Goal: Task Accomplishment & Management: Manage account settings

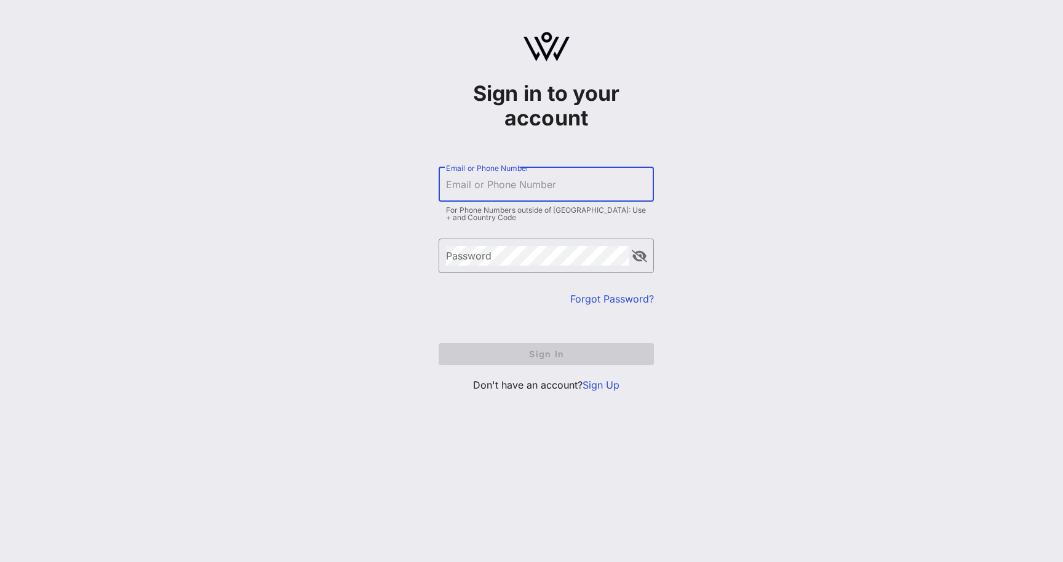
type input "[PERSON_NAME][EMAIL_ADDRESS][DOMAIN_NAME]"
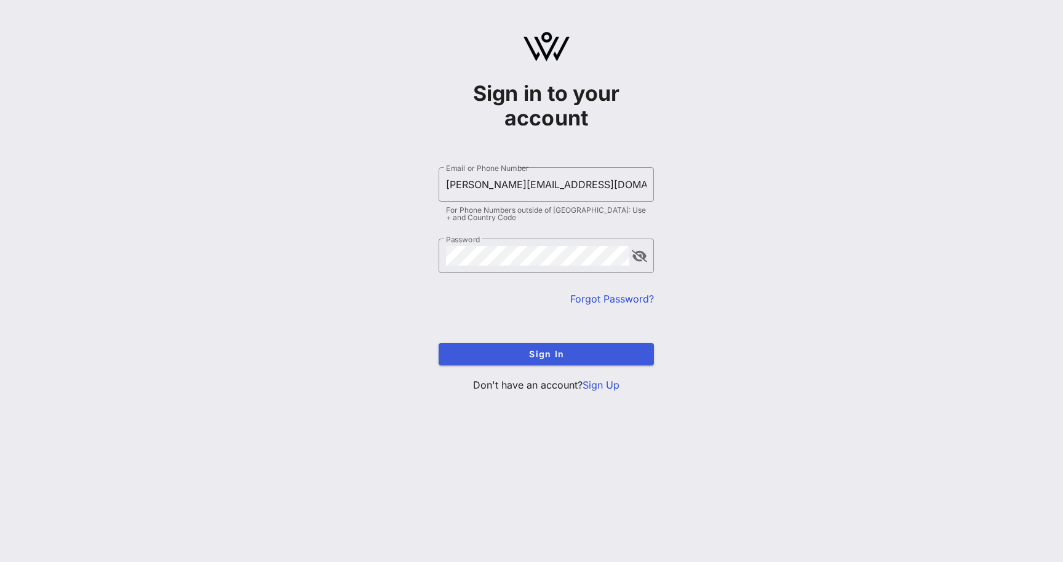
click at [527, 356] on span "Sign In" at bounding box center [547, 354] width 196 height 10
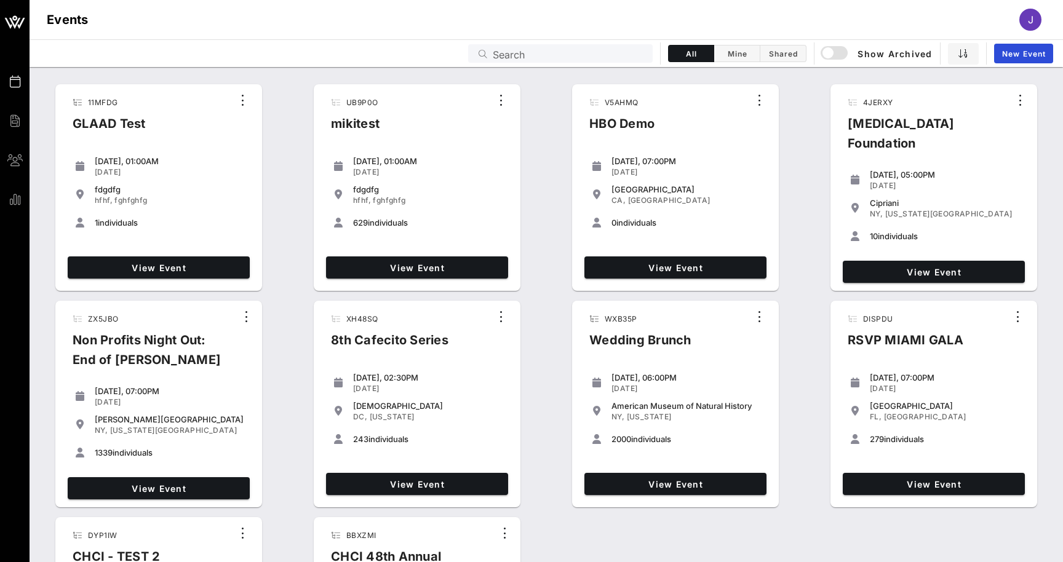
click at [611, 54] on input "Search" at bounding box center [569, 54] width 153 height 16
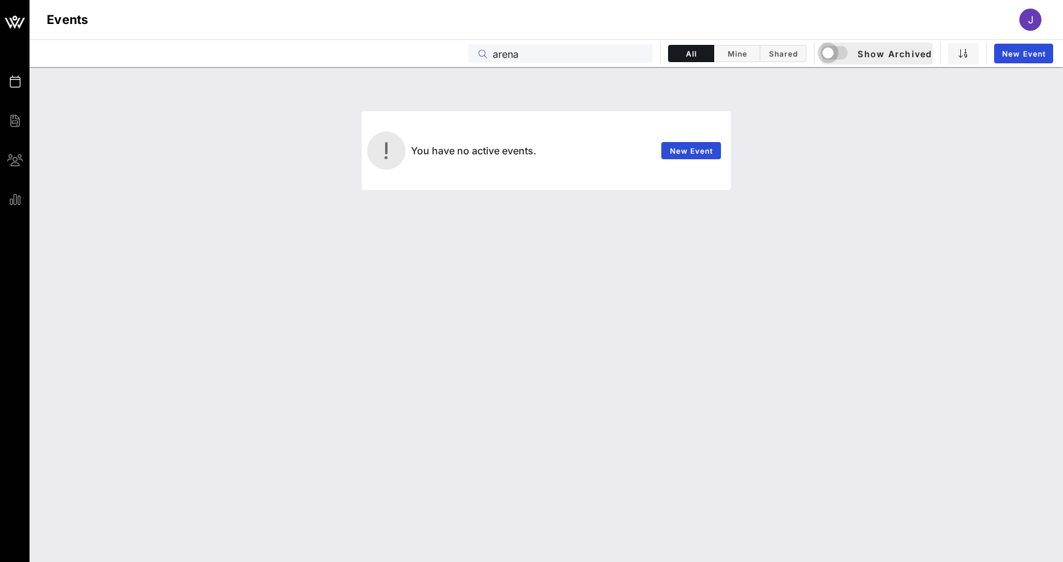
type input "arena"
click at [824, 49] on div "button" at bounding box center [828, 52] width 17 height 17
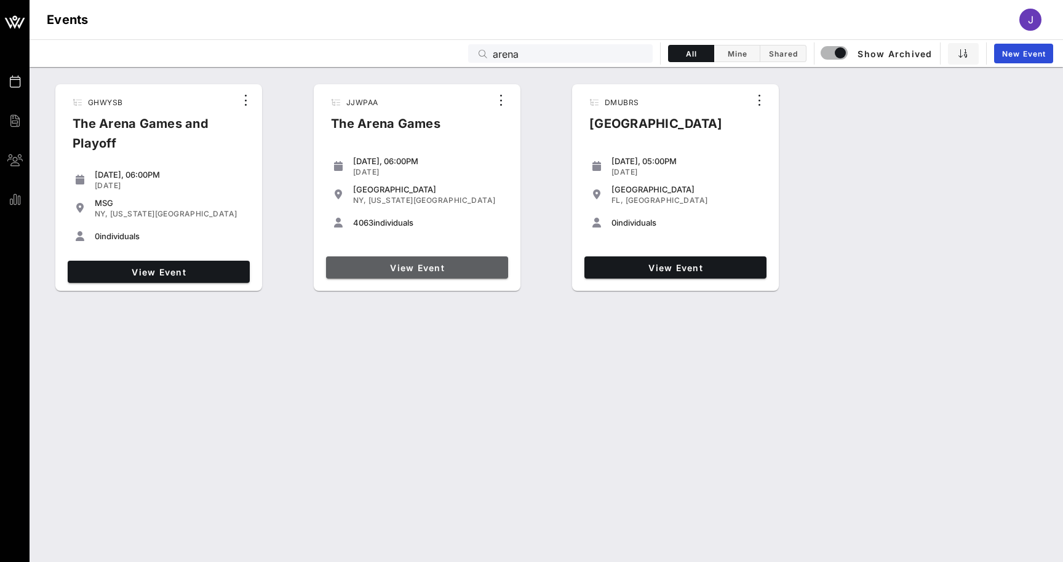
click at [412, 268] on span "View Event" at bounding box center [417, 268] width 172 height 10
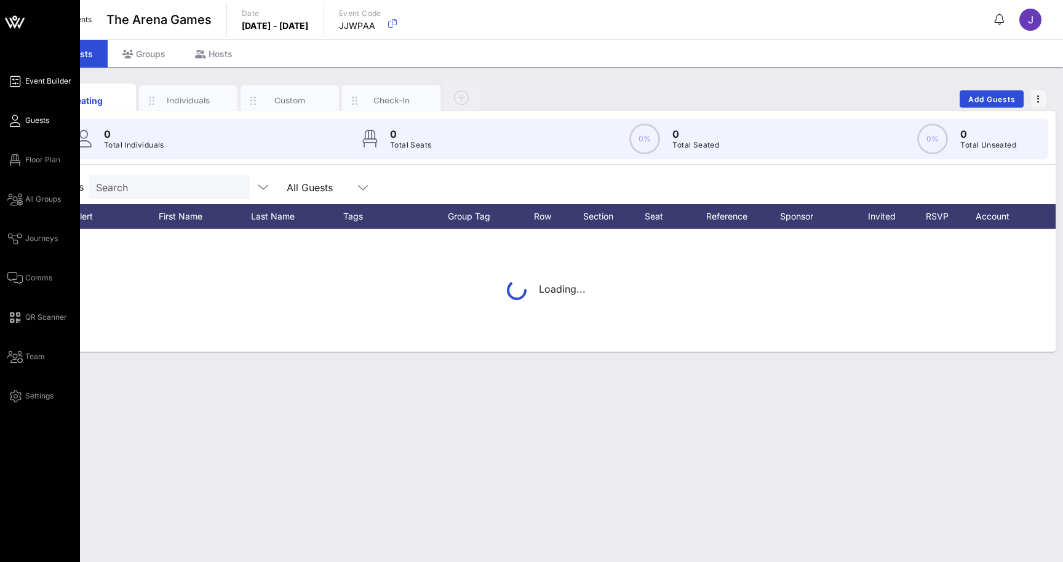
click at [41, 81] on span "Event Builder" at bounding box center [48, 81] width 46 height 11
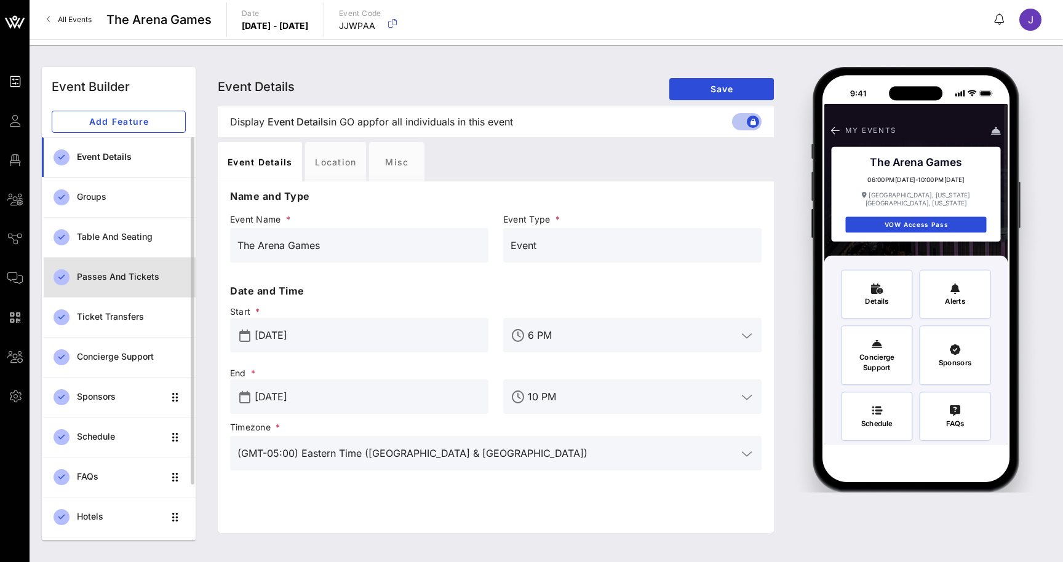
click at [113, 281] on div "Passes and Tickets" at bounding box center [131, 277] width 109 height 10
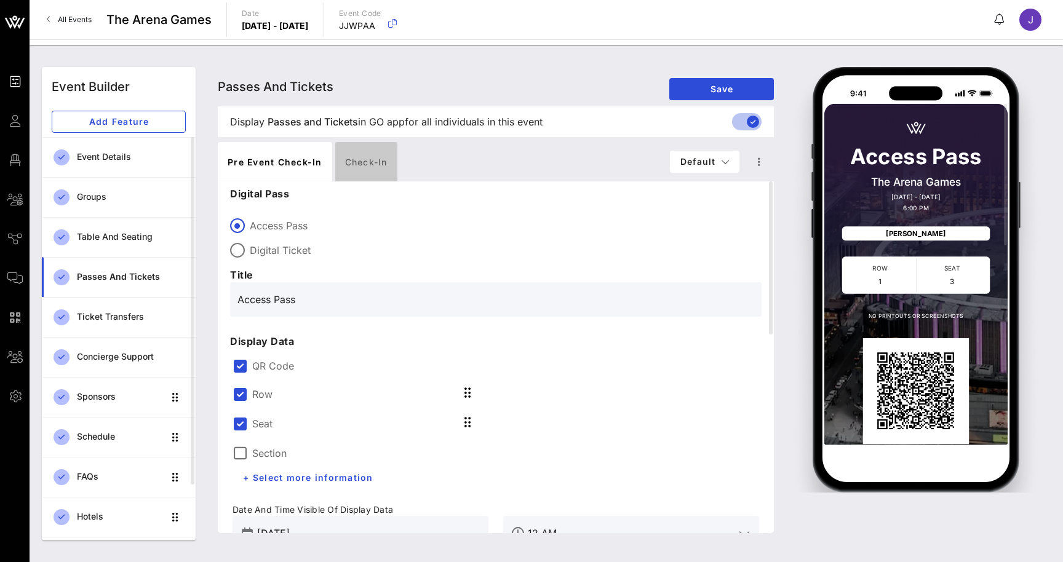
click at [365, 165] on div "Check-in" at bounding box center [366, 161] width 62 height 39
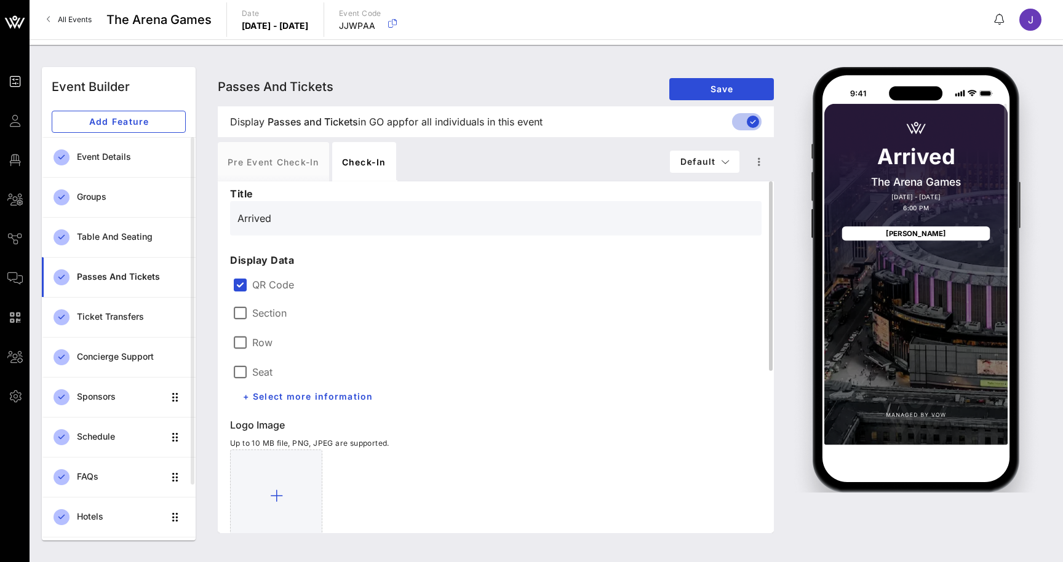
click at [278, 313] on label "Section" at bounding box center [269, 313] width 34 height 12
click at [260, 348] on label "Row" at bounding box center [262, 343] width 20 height 12
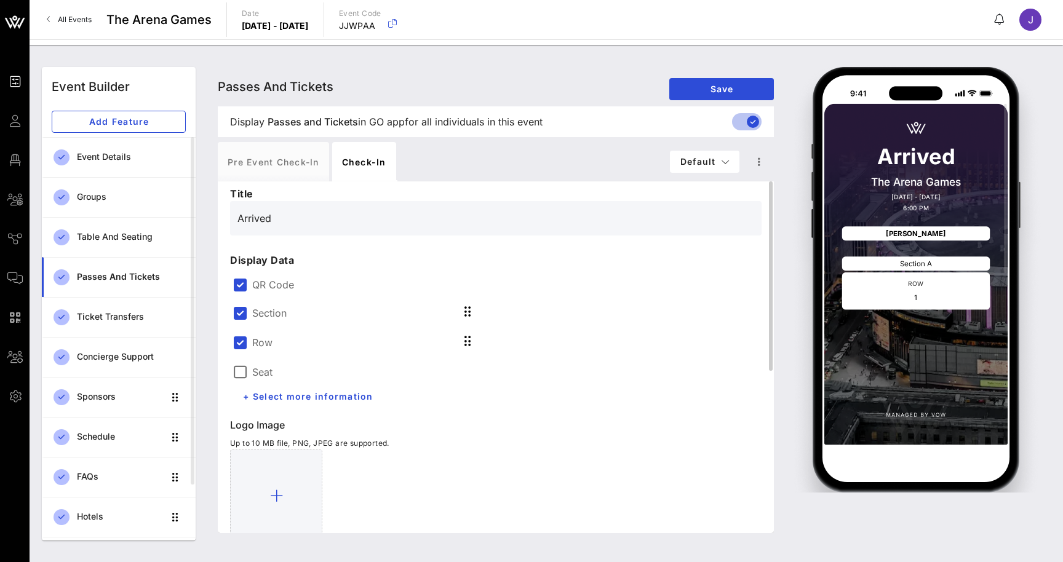
click at [260, 367] on label "Seat" at bounding box center [262, 372] width 20 height 12
click at [360, 397] on span "+ Select more information" at bounding box center [307, 396] width 131 height 10
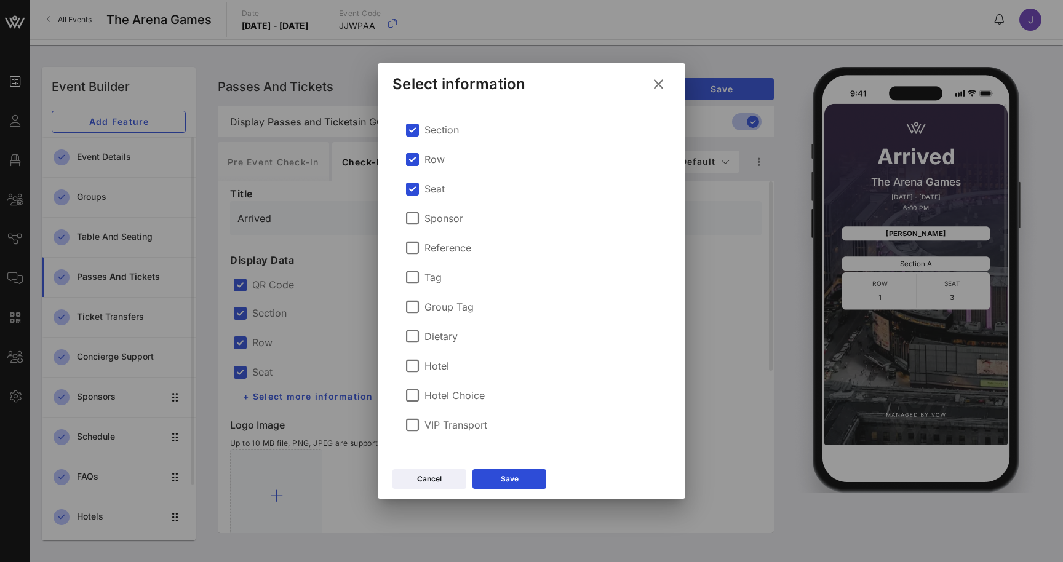
click at [662, 86] on icon at bounding box center [659, 84] width 18 height 17
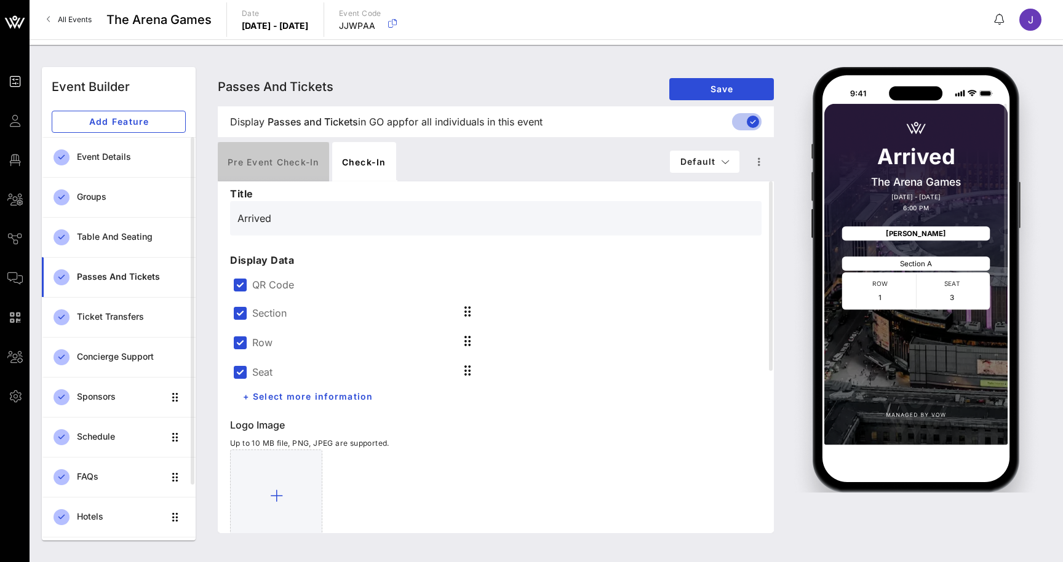
click at [287, 148] on div "Pre Event Check-in" at bounding box center [273, 161] width 111 height 39
type input "Access Pass"
type input "#2D23D7"
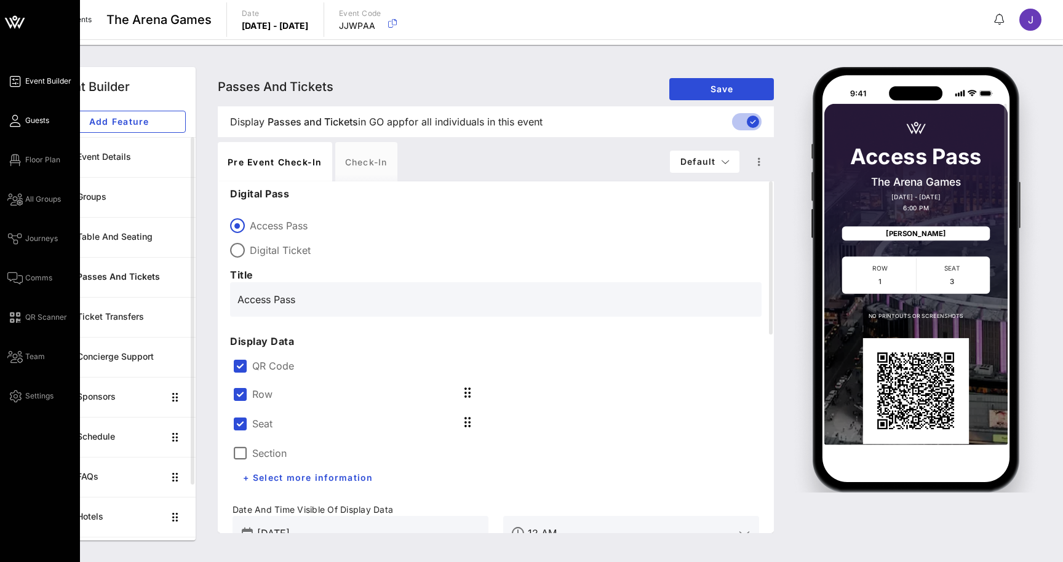
click at [25, 121] on span "Guests" at bounding box center [37, 120] width 24 height 11
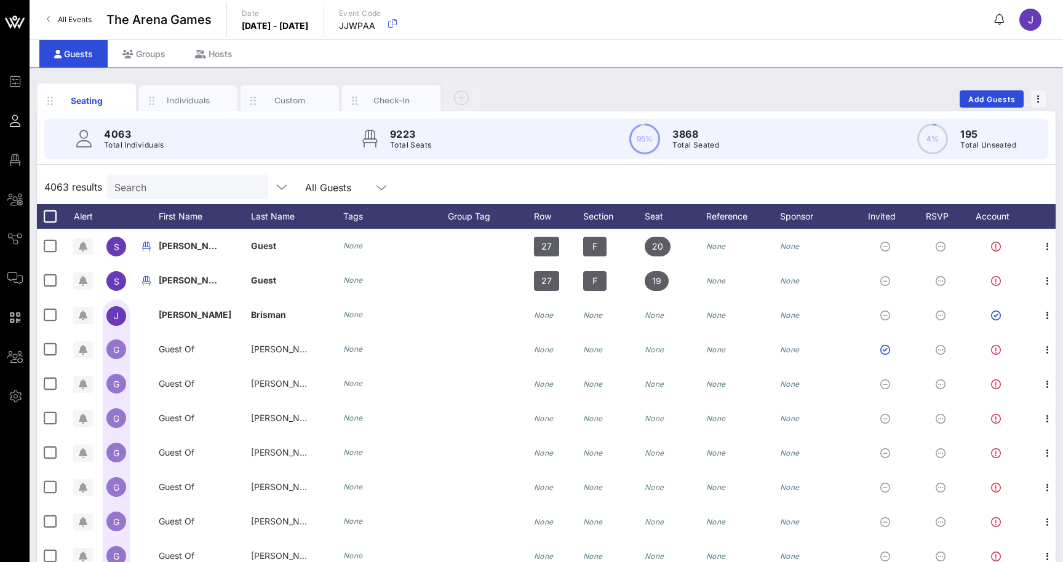
click at [196, 140] on div "4063 Total Individuals 9223 Total Seats 95% 3868 Total Seated 4% 195 Total Unse…" at bounding box center [546, 139] width 1004 height 41
click at [177, 180] on input "text" at bounding box center [186, 187] width 144 height 16
click at [380, 104] on div "Check-In" at bounding box center [391, 101] width 55 height 12
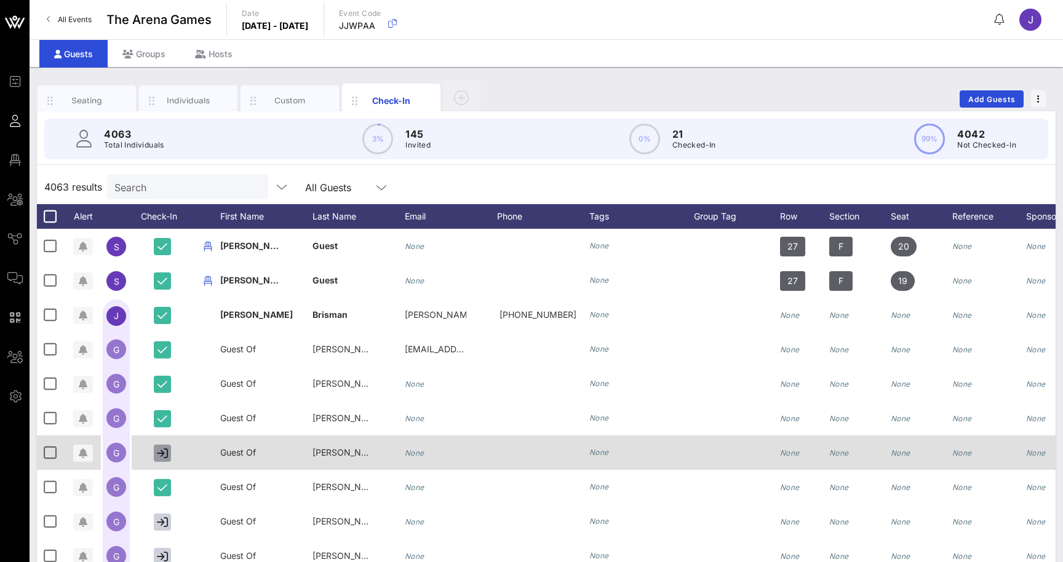
click at [167, 450] on icon "button" at bounding box center [162, 453] width 11 height 11
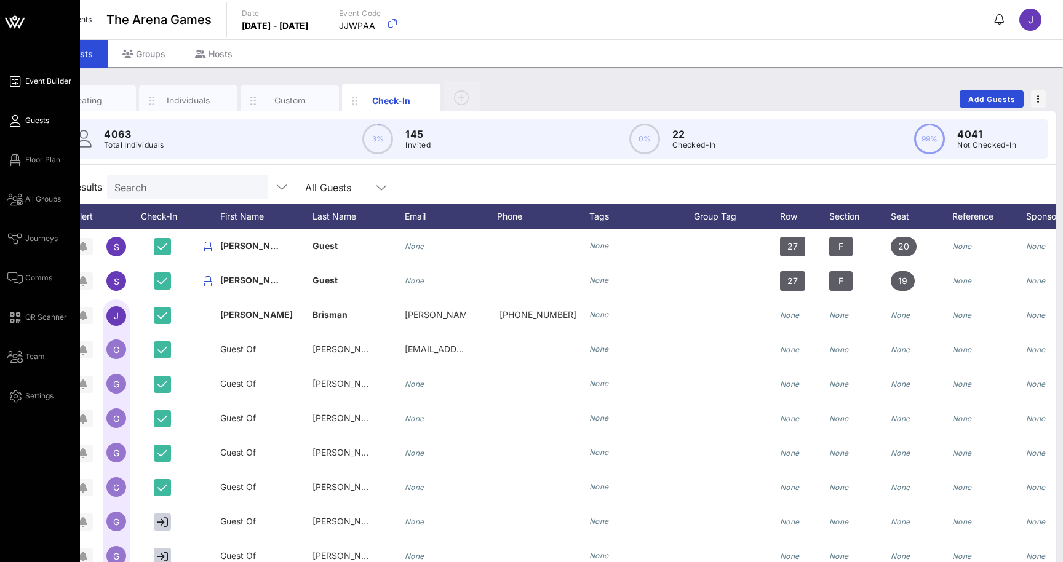
click at [30, 82] on span "Event Builder" at bounding box center [48, 81] width 46 height 11
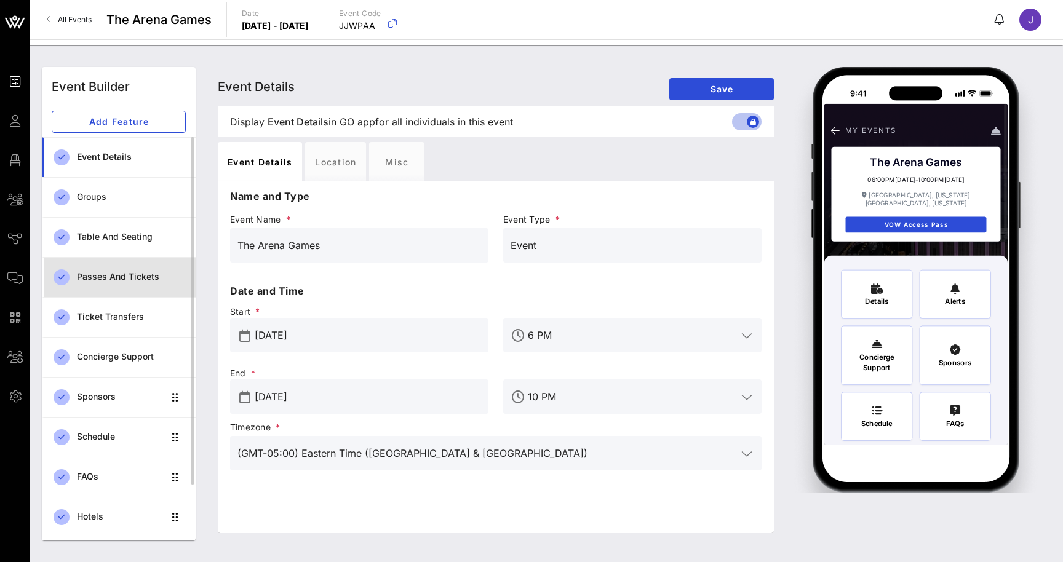
click at [124, 282] on div "Passes and Tickets" at bounding box center [131, 277] width 109 height 10
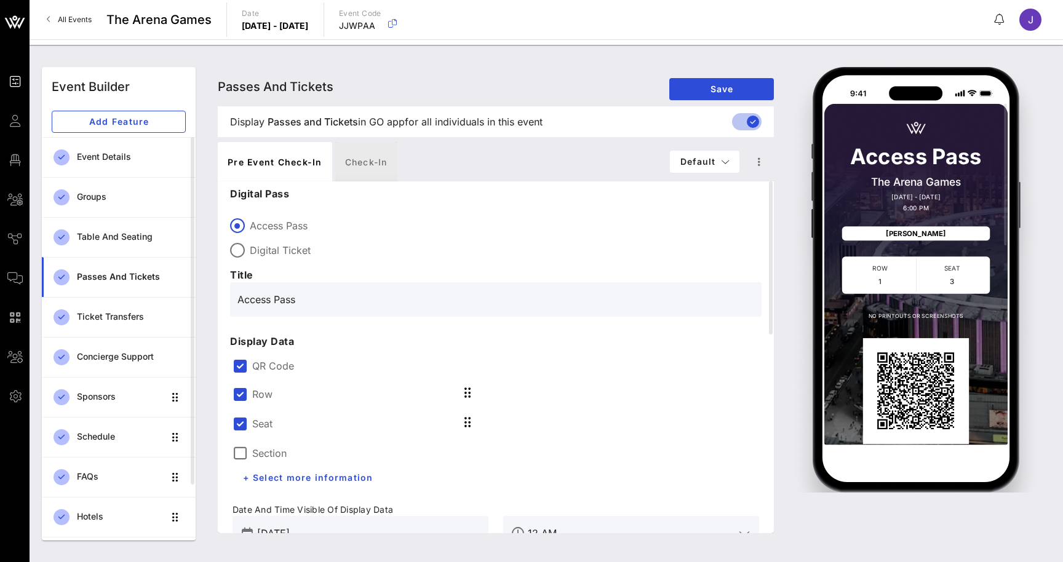
click at [359, 158] on div "Check-in" at bounding box center [366, 161] width 62 height 39
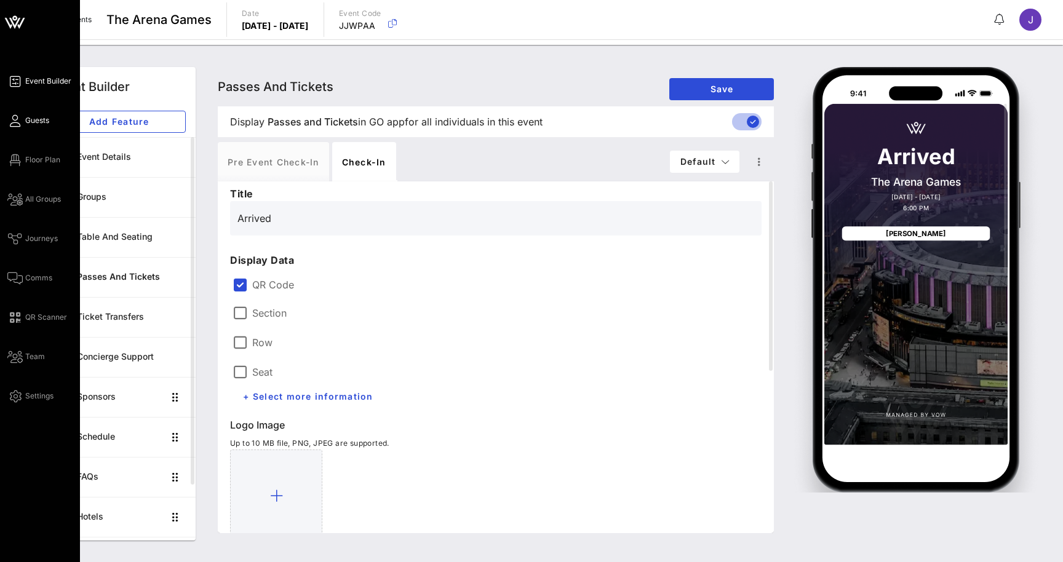
click at [20, 120] on icon at bounding box center [14, 121] width 15 height 2
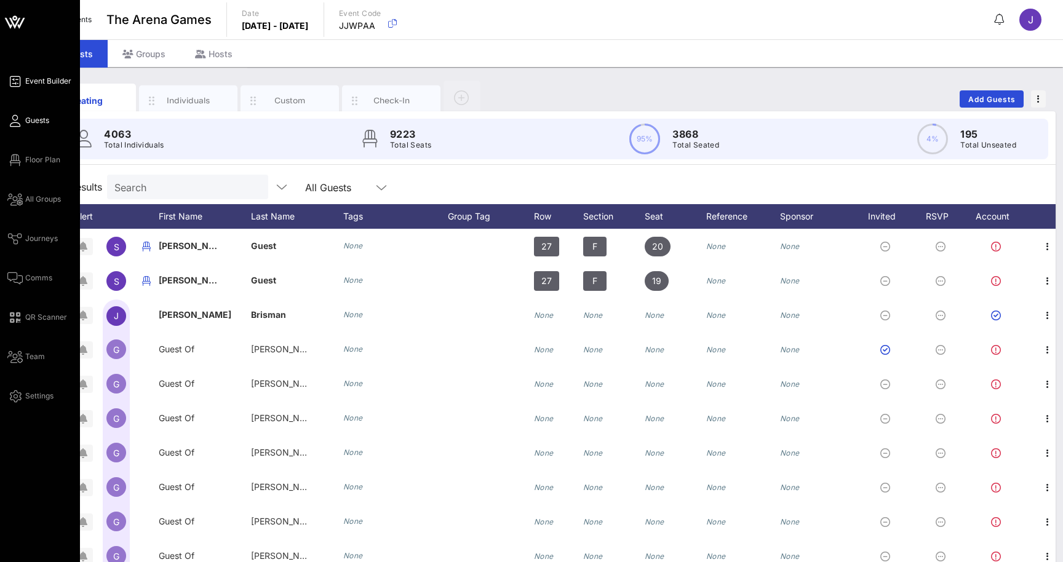
click at [12, 81] on icon at bounding box center [14, 82] width 15 height 2
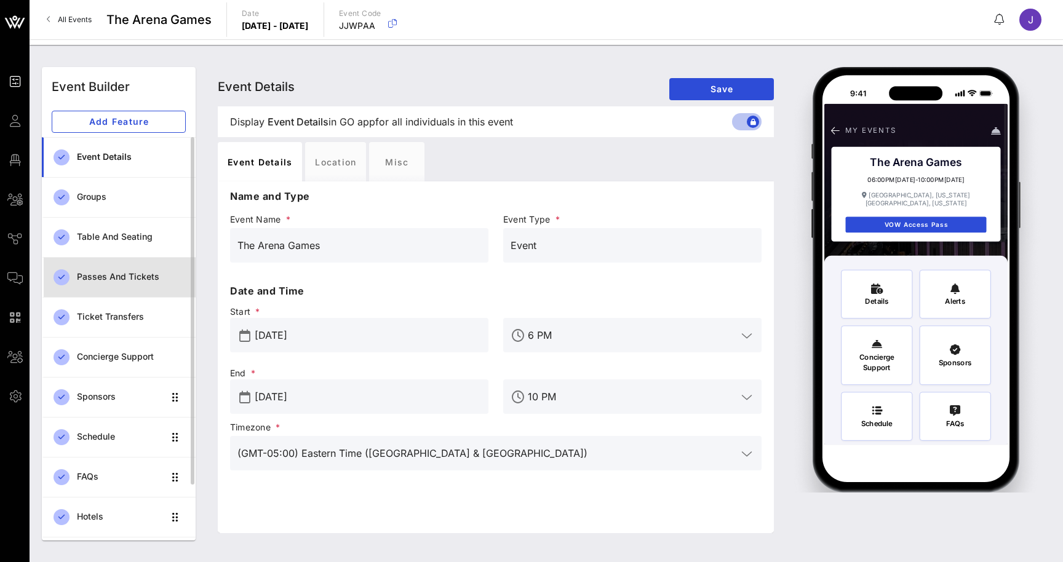
click at [138, 273] on div "Passes and Tickets" at bounding box center [131, 277] width 109 height 10
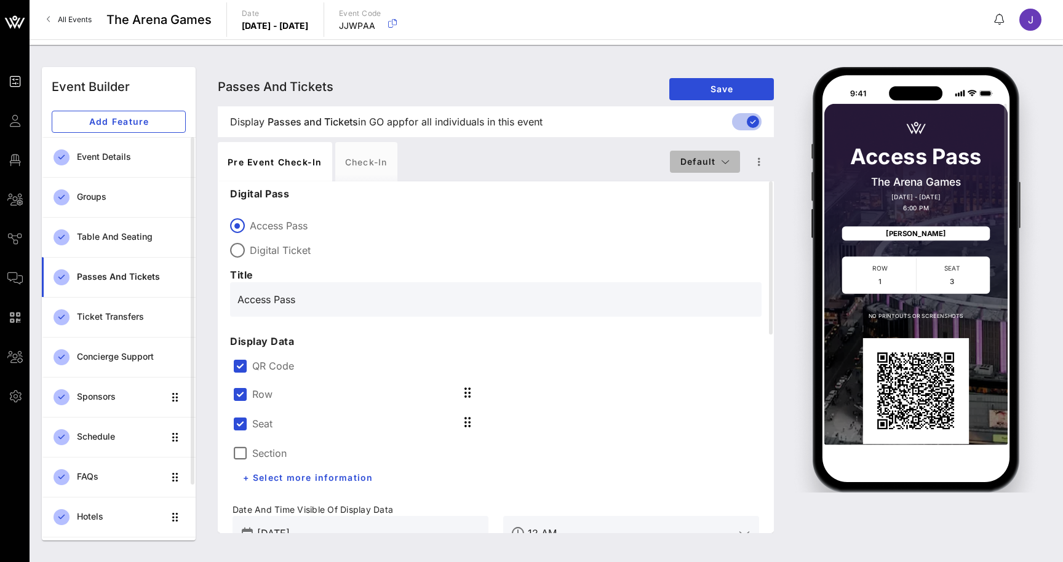
click at [725, 161] on icon "button" at bounding box center [725, 162] width 9 height 9
click at [757, 164] on icon "button" at bounding box center [759, 161] width 15 height 15
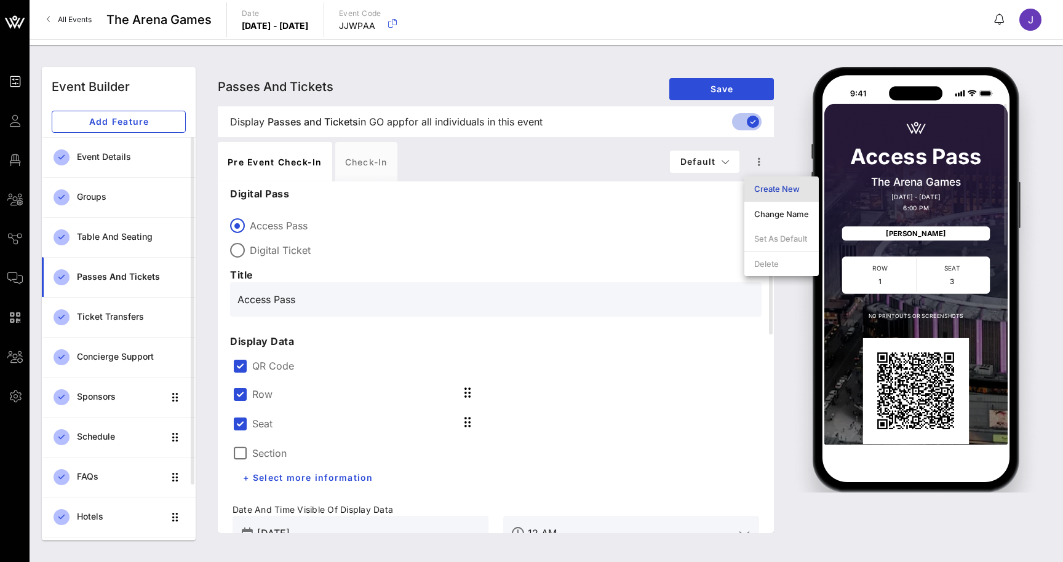
click at [772, 191] on div "Create New" at bounding box center [781, 189] width 55 height 10
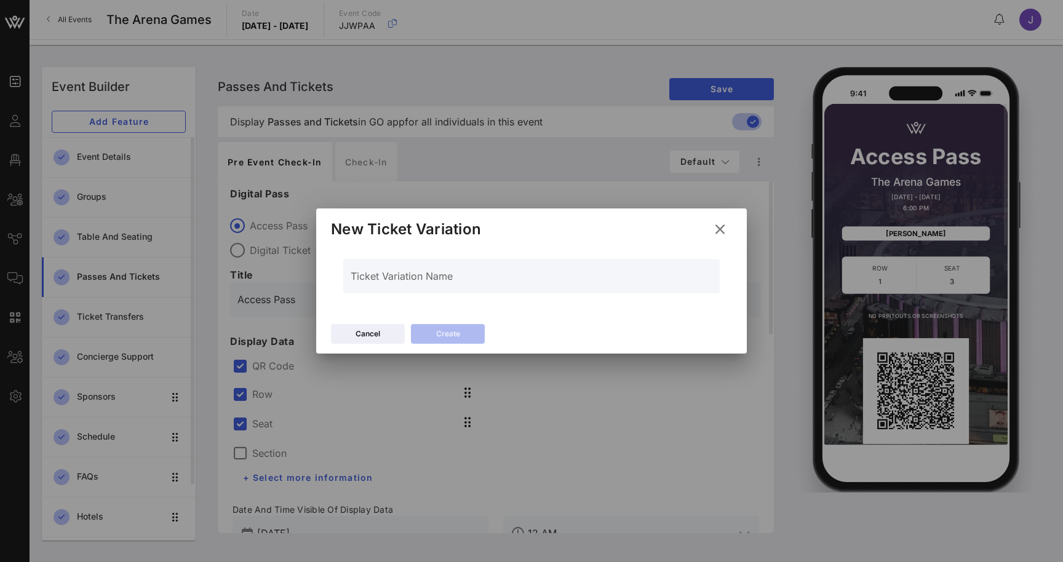
click at [390, 282] on input "Ticket Variation Name" at bounding box center [532, 283] width 362 height 20
type input "VIp Gold people, silver people"
click at [725, 234] on icon at bounding box center [719, 229] width 17 height 15
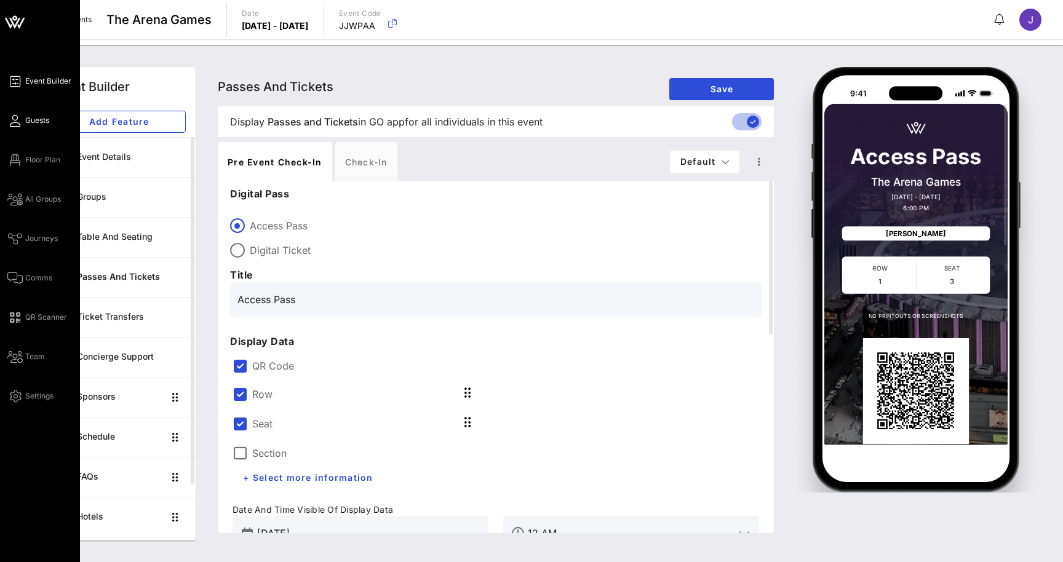
click at [28, 118] on span "Guests" at bounding box center [37, 120] width 24 height 11
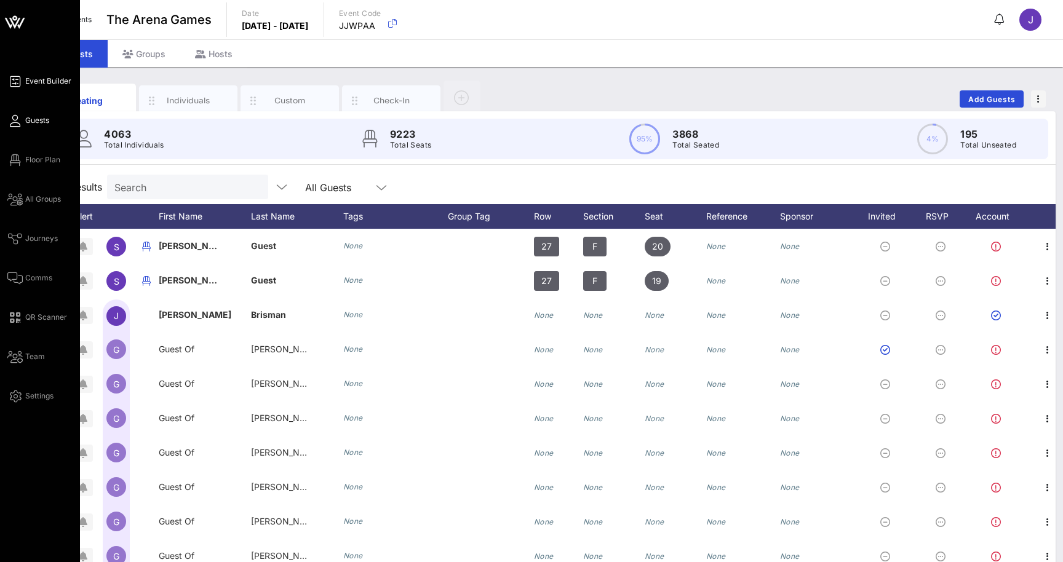
click at [20, 82] on icon at bounding box center [14, 82] width 15 height 2
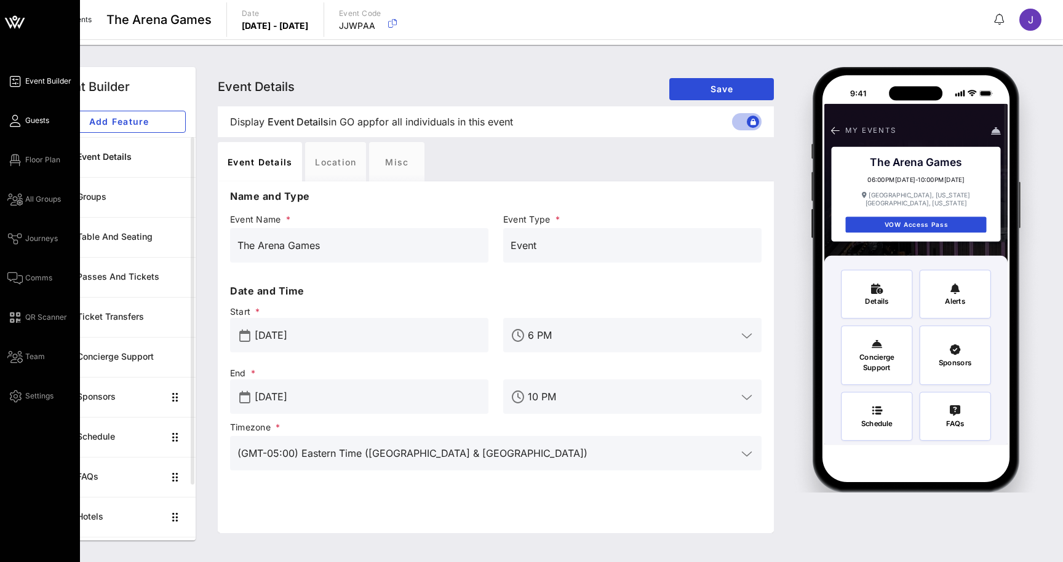
click at [29, 119] on span "Guests" at bounding box center [37, 120] width 24 height 11
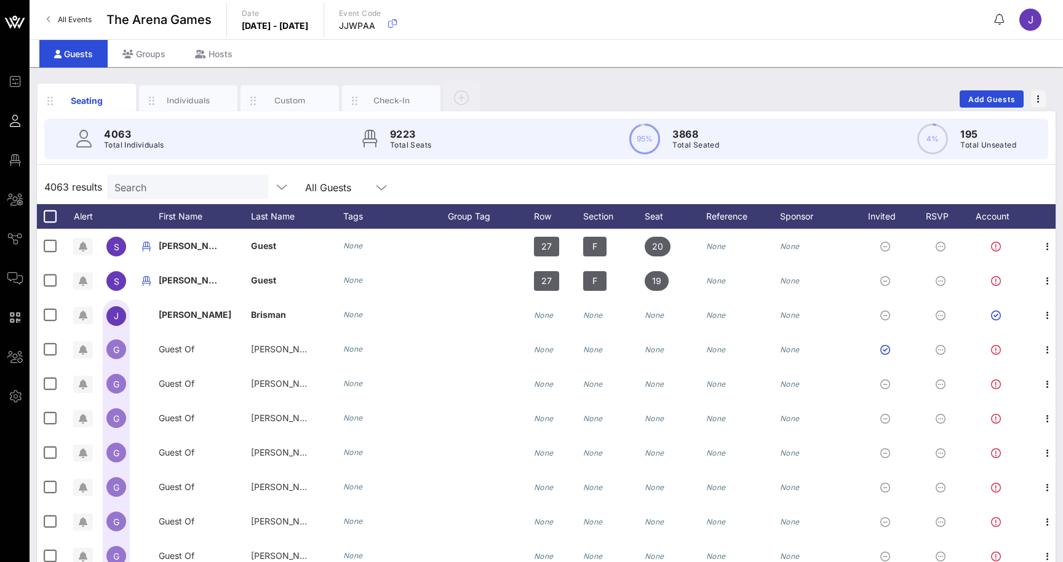
drag, startPoint x: 903, startPoint y: 138, endPoint x: 1009, endPoint y: 22, distance: 157.6
click at [1009, 22] on button at bounding box center [1000, 20] width 25 height 20
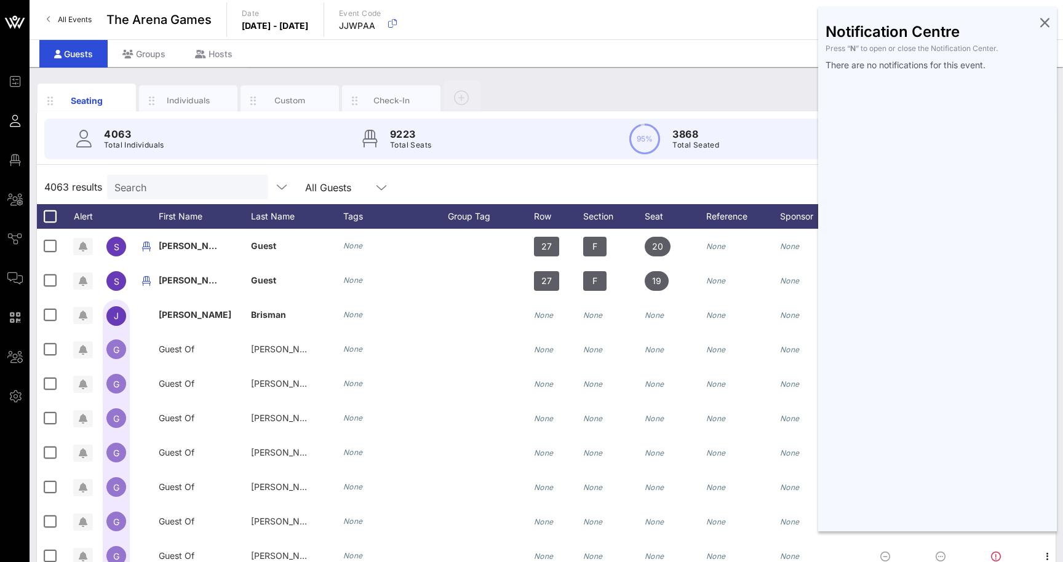
click at [1047, 21] on icon at bounding box center [1044, 22] width 9 height 2
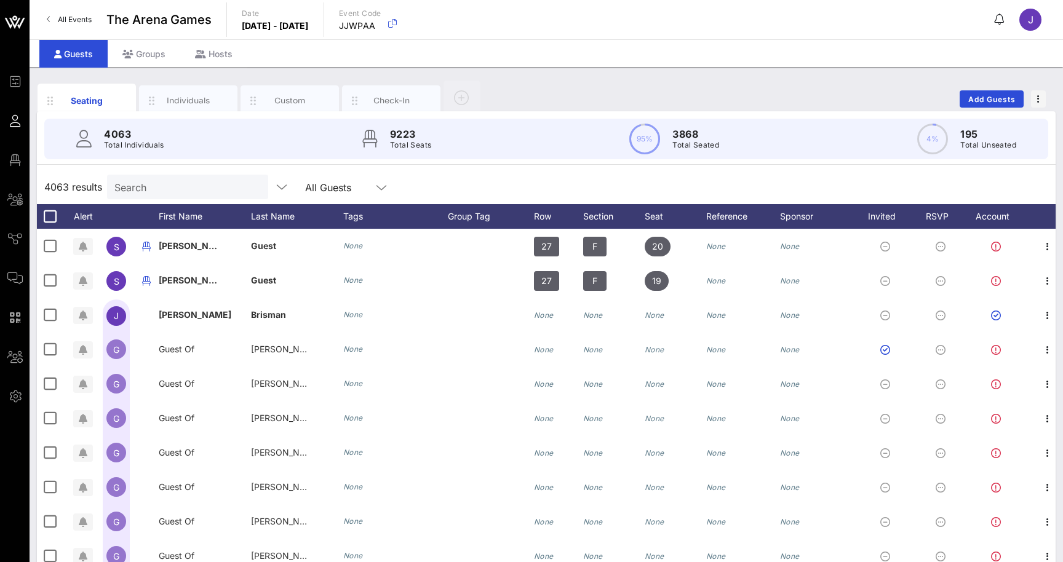
click at [1002, 19] on icon at bounding box center [1000, 19] width 10 height 1
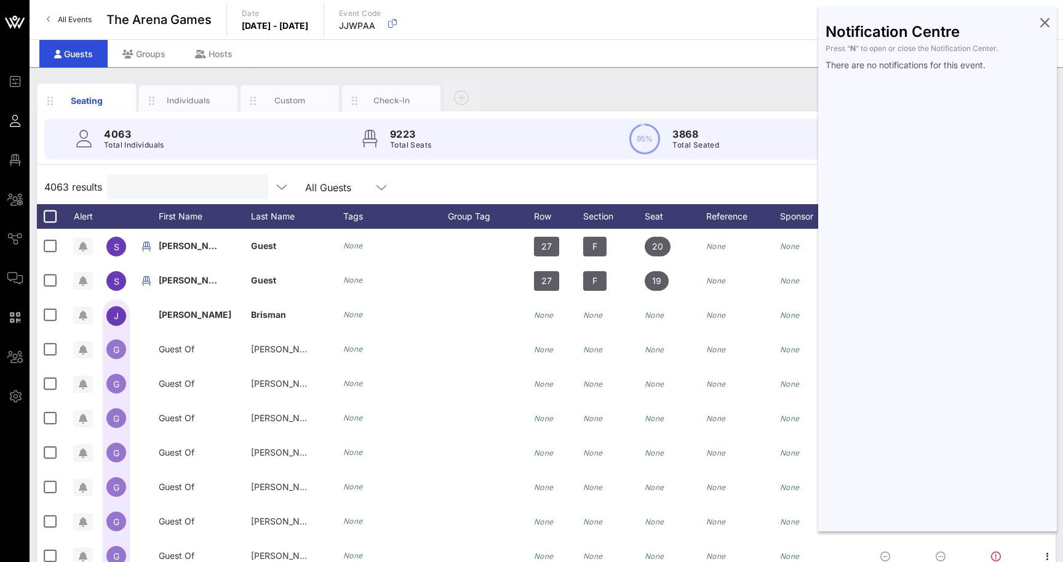
click at [182, 184] on input "text" at bounding box center [186, 187] width 144 height 16
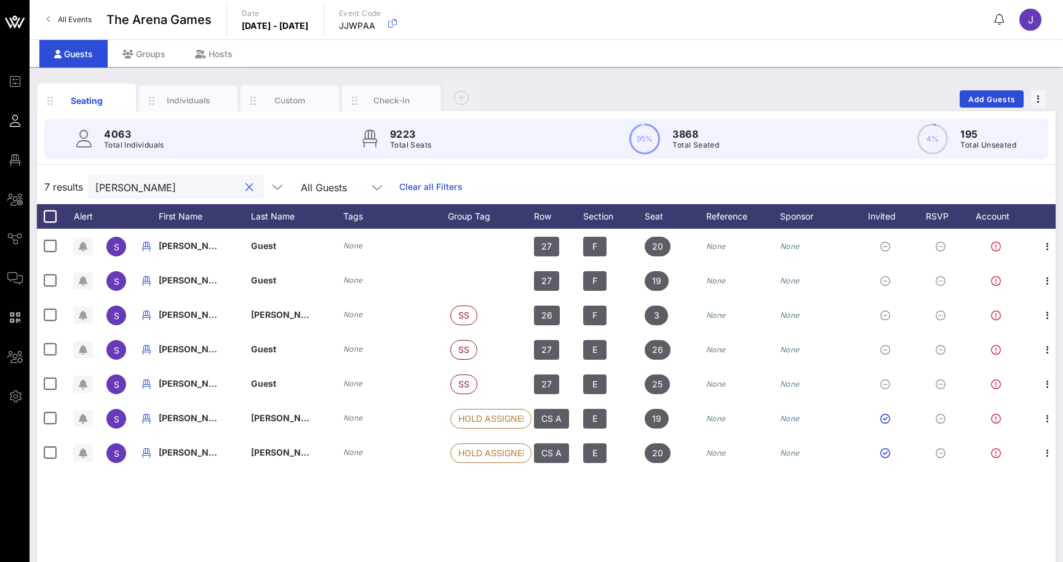
type input "[PERSON_NAME]"
click at [13, 358] on icon at bounding box center [14, 357] width 15 height 2
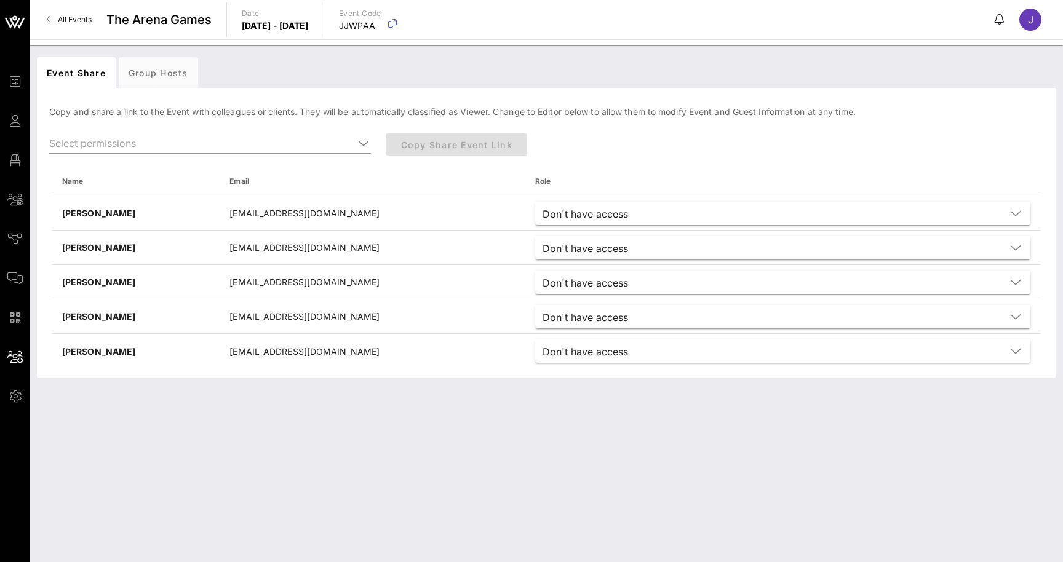
click at [86, 15] on span "All Events" at bounding box center [75, 19] width 34 height 9
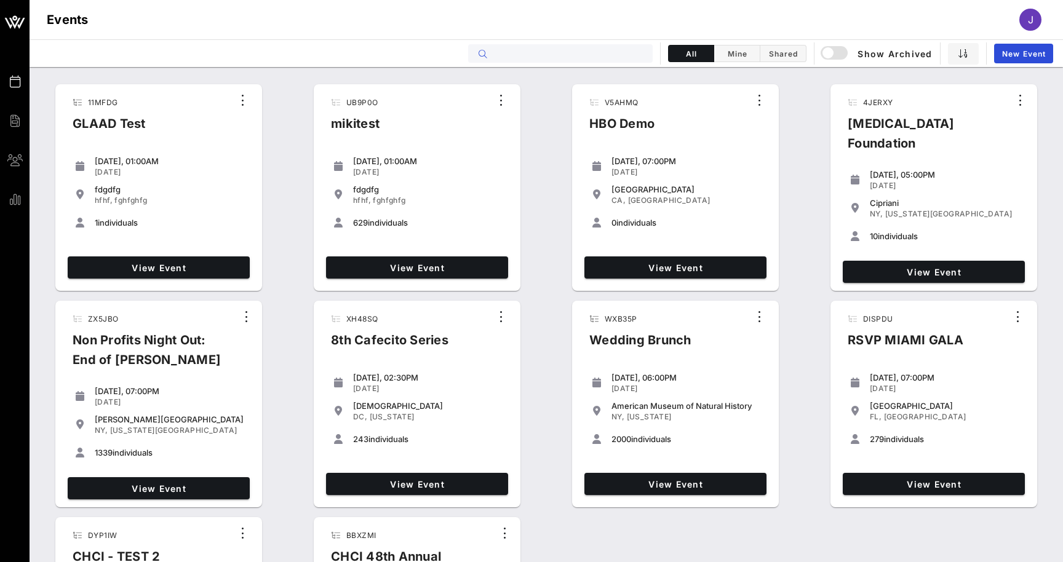
click at [537, 55] on input "text" at bounding box center [569, 54] width 153 height 16
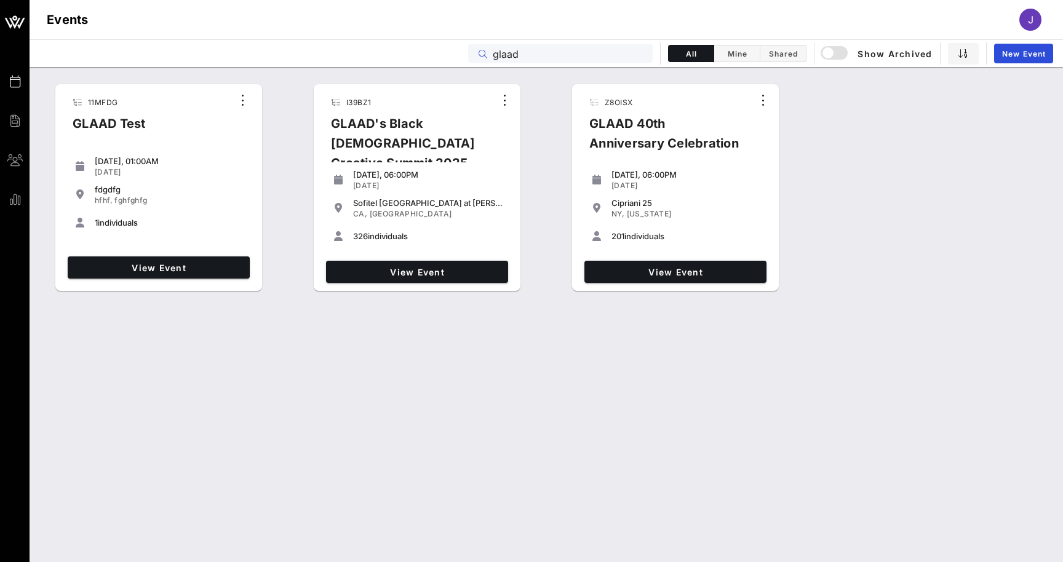
type input "glaad"
click at [815, 60] on div "Events glaad All Mine Shared Show Archived New Event" at bounding box center [547, 53] width 1034 height 28
click at [837, 49] on div "button" at bounding box center [828, 52] width 17 height 17
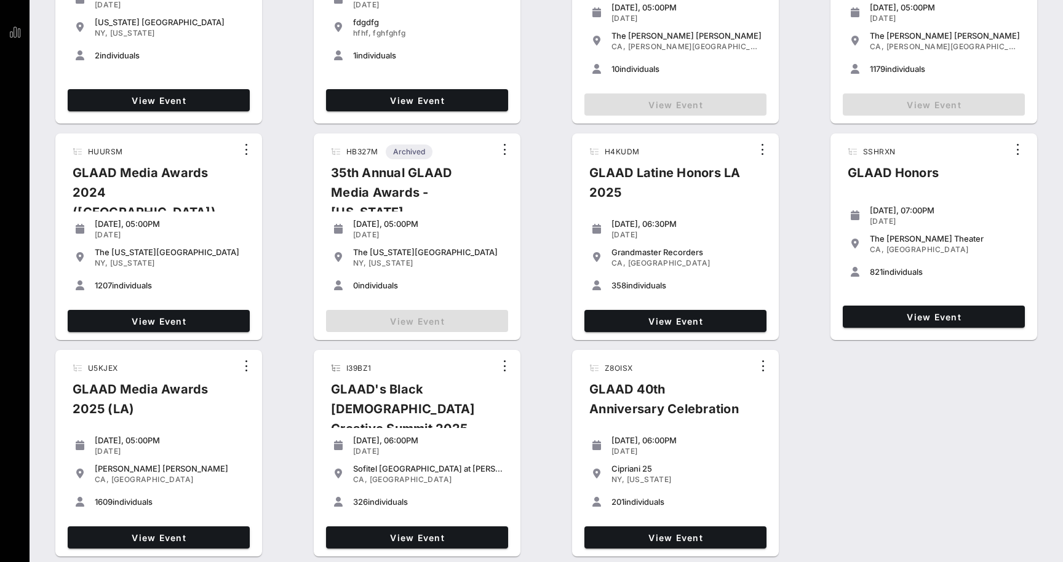
scroll to position [167, 0]
click at [137, 540] on span "View Event" at bounding box center [159, 538] width 172 height 10
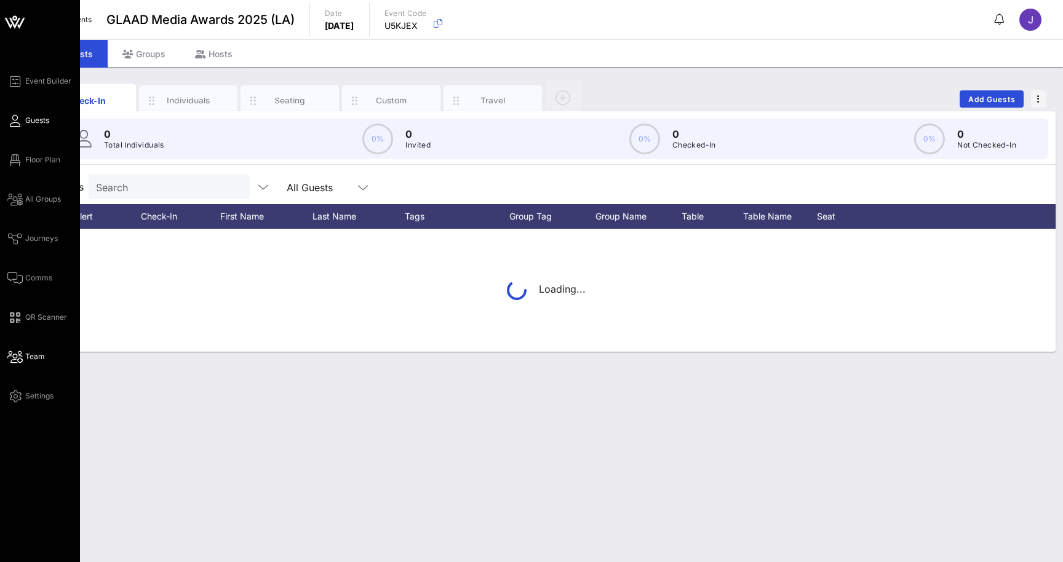
click at [26, 357] on span "Team" at bounding box center [35, 356] width 20 height 11
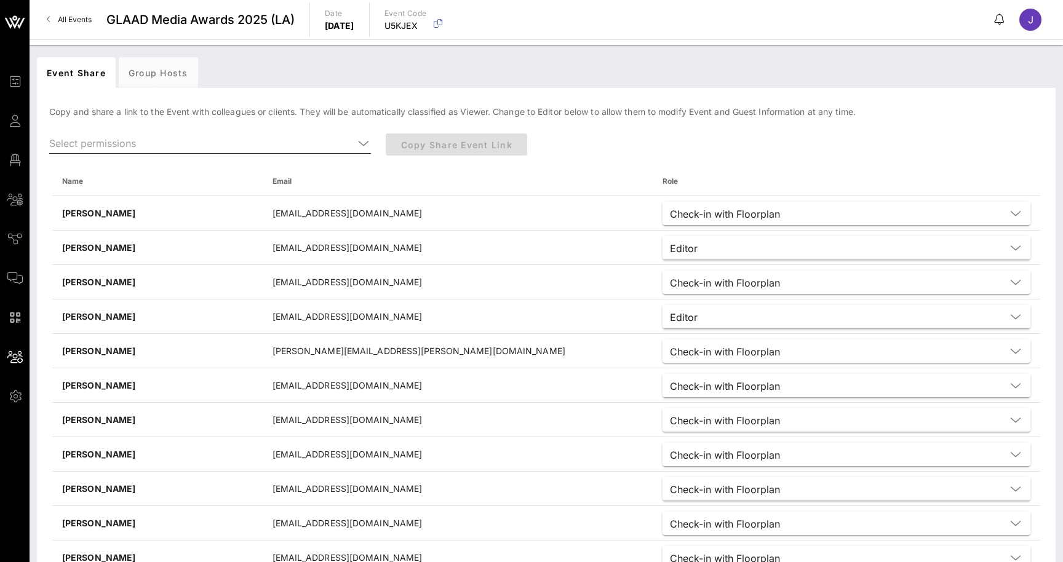
click at [102, 136] on input "text" at bounding box center [201, 144] width 305 height 20
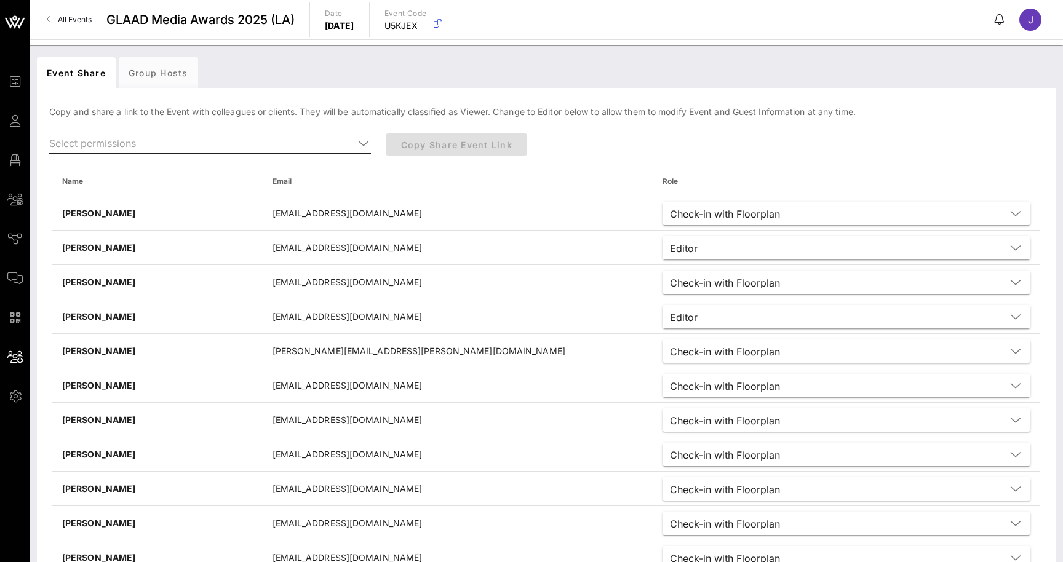
click at [120, 145] on input "text" at bounding box center [201, 144] width 305 height 20
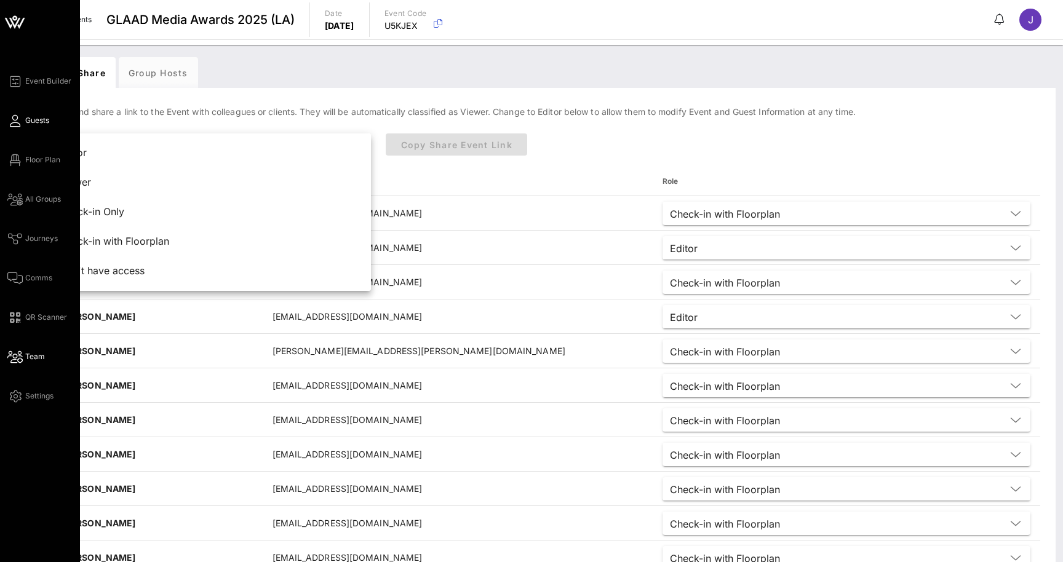
click at [18, 121] on icon at bounding box center [14, 121] width 15 height 2
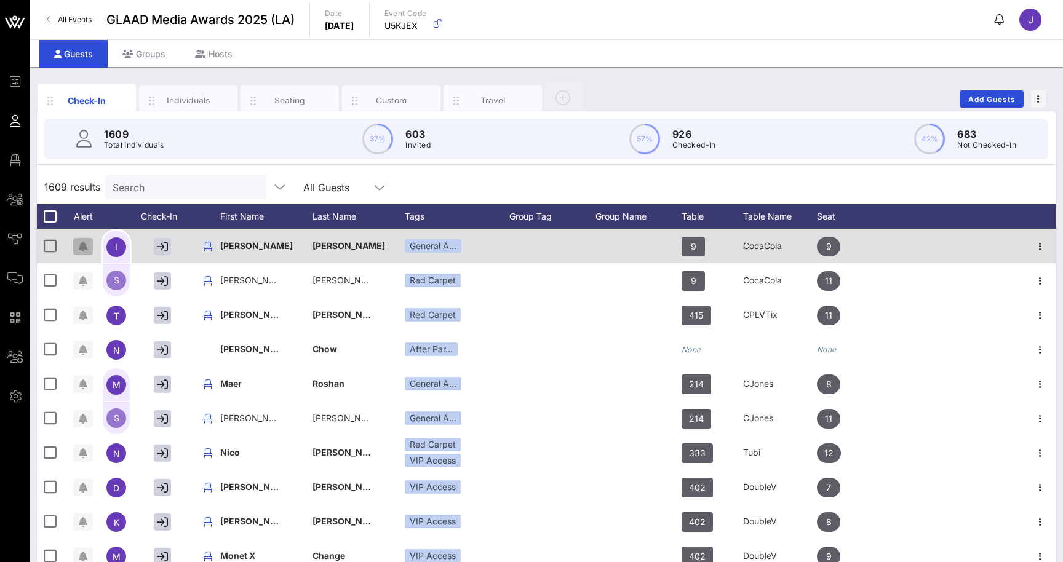
click at [79, 243] on icon "button" at bounding box center [83, 247] width 9 height 10
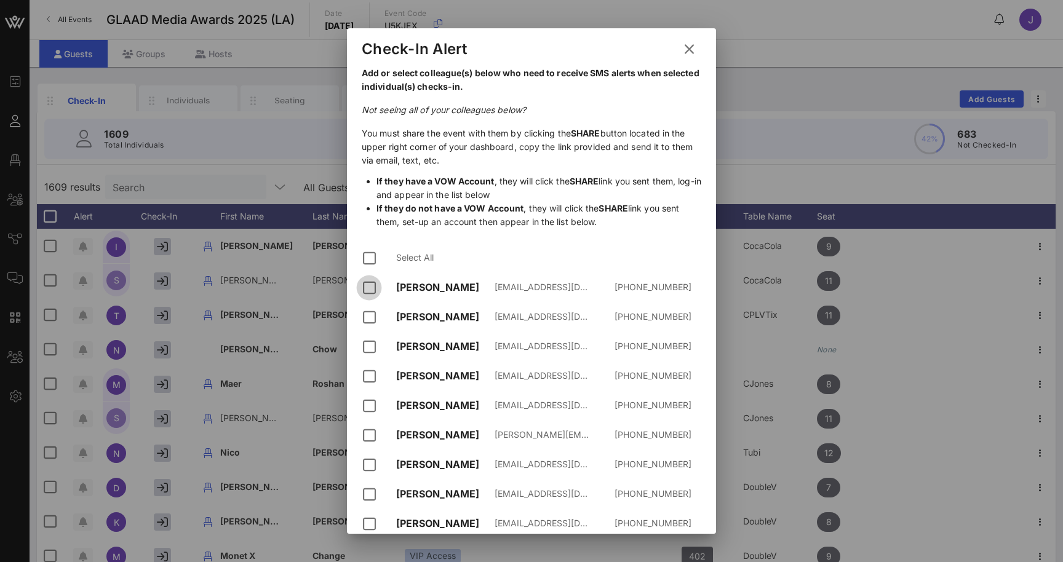
click at [372, 290] on div at bounding box center [369, 287] width 21 height 21
click at [372, 316] on div at bounding box center [369, 317] width 21 height 21
click at [372, 341] on div at bounding box center [369, 347] width 21 height 21
click at [372, 370] on div at bounding box center [369, 376] width 21 height 21
click at [689, 49] on icon at bounding box center [689, 48] width 17 height 15
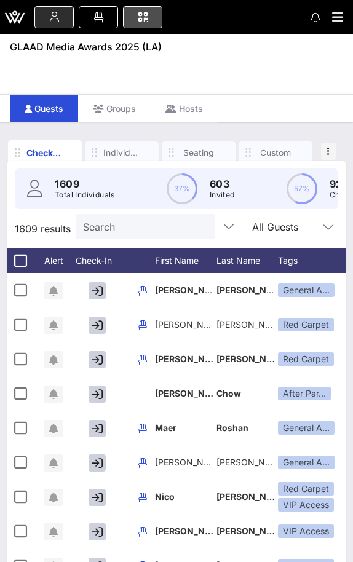
click at [154, 23] on link at bounding box center [142, 17] width 39 height 22
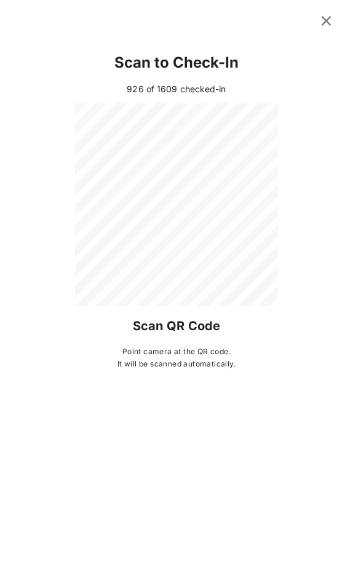
click at [325, 20] on icon at bounding box center [326, 21] width 17 height 15
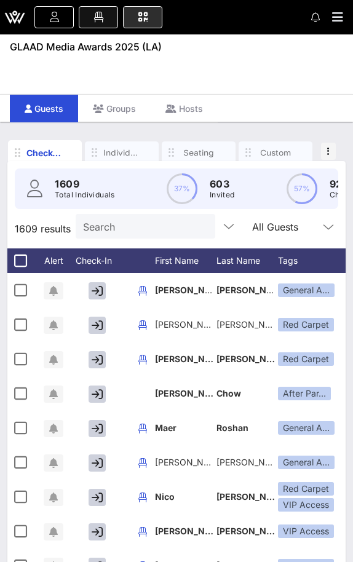
click at [96, 18] on icon at bounding box center [99, 17] width 14 height 1
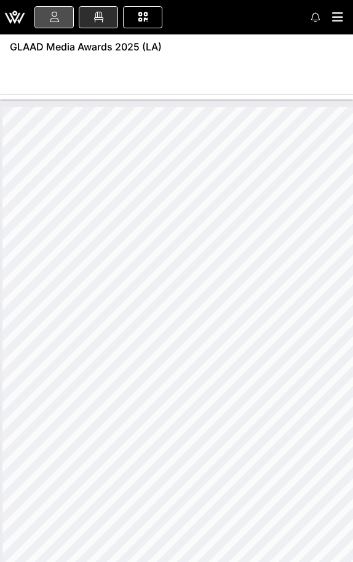
click at [55, 18] on icon at bounding box center [54, 17] width 14 height 1
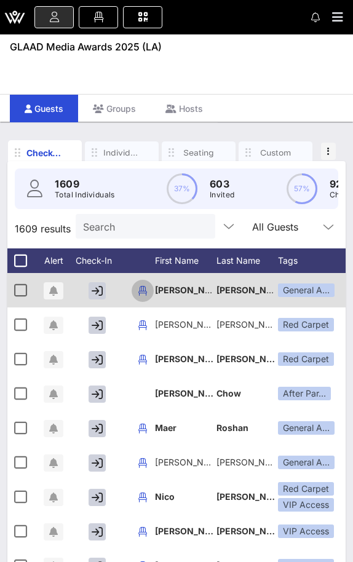
click at [144, 292] on icon "button" at bounding box center [142, 291] width 15 height 15
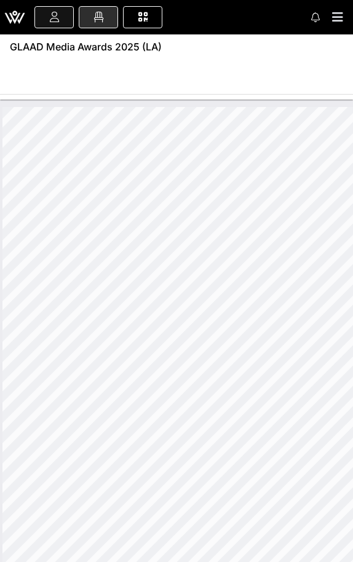
click at [47, 19] on link at bounding box center [53, 17] width 39 height 22
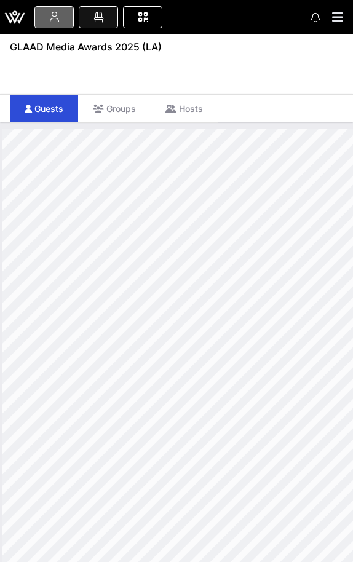
click at [92, 19] on link at bounding box center [98, 17] width 39 height 22
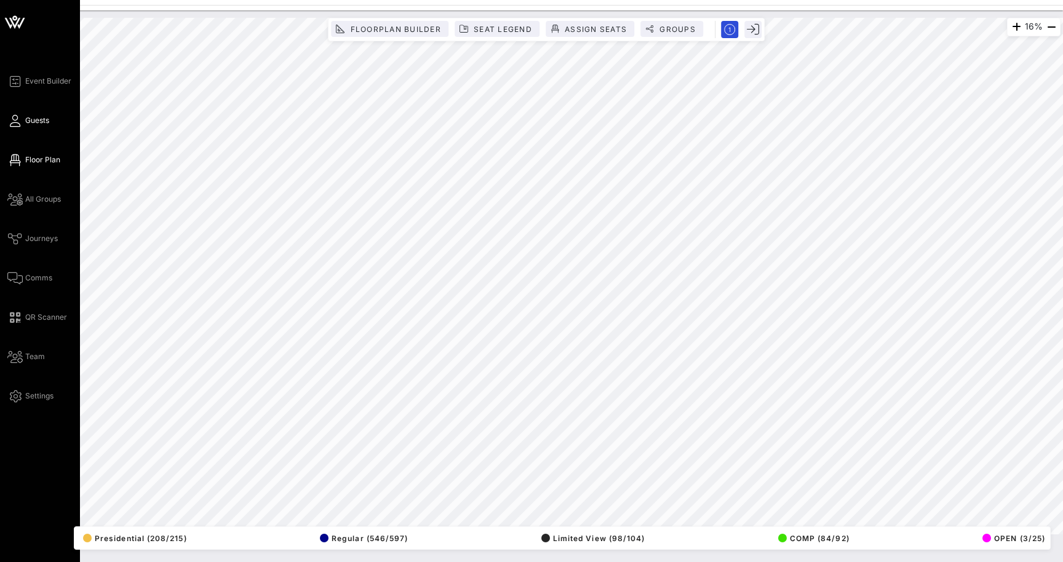
click at [24, 116] on link "Guests" at bounding box center [28, 120] width 42 height 15
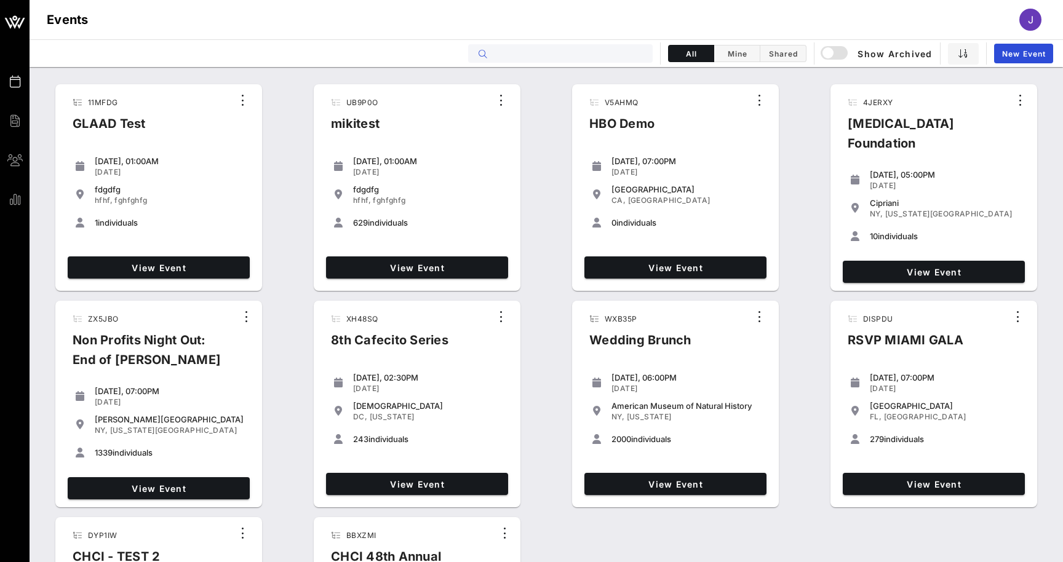
drag, startPoint x: 0, startPoint y: 0, endPoint x: 612, endPoint y: 54, distance: 613.9
click at [612, 54] on input "text" at bounding box center [569, 54] width 153 height 16
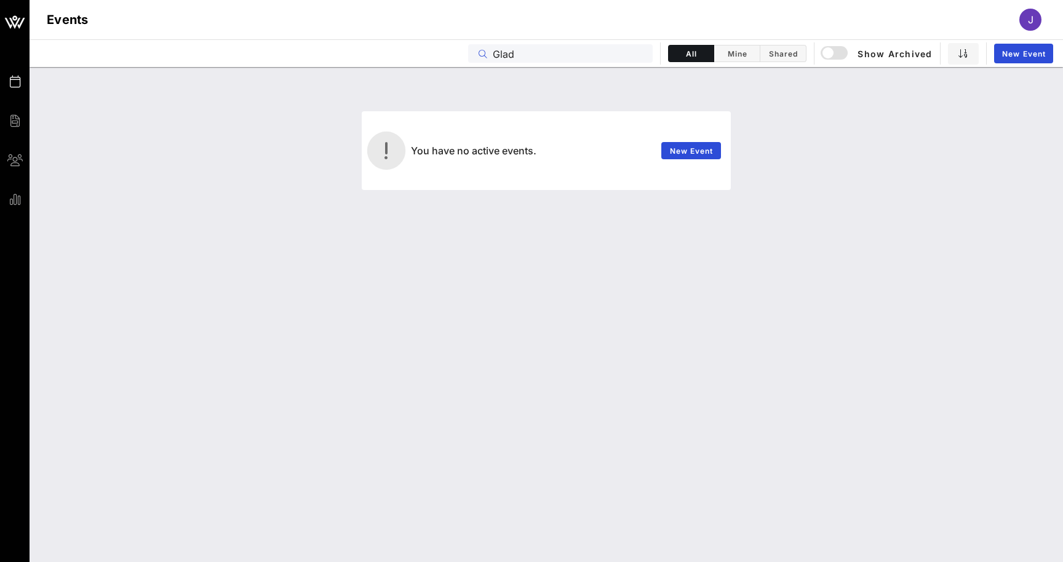
click at [510, 55] on input "Glad" at bounding box center [569, 54] width 153 height 16
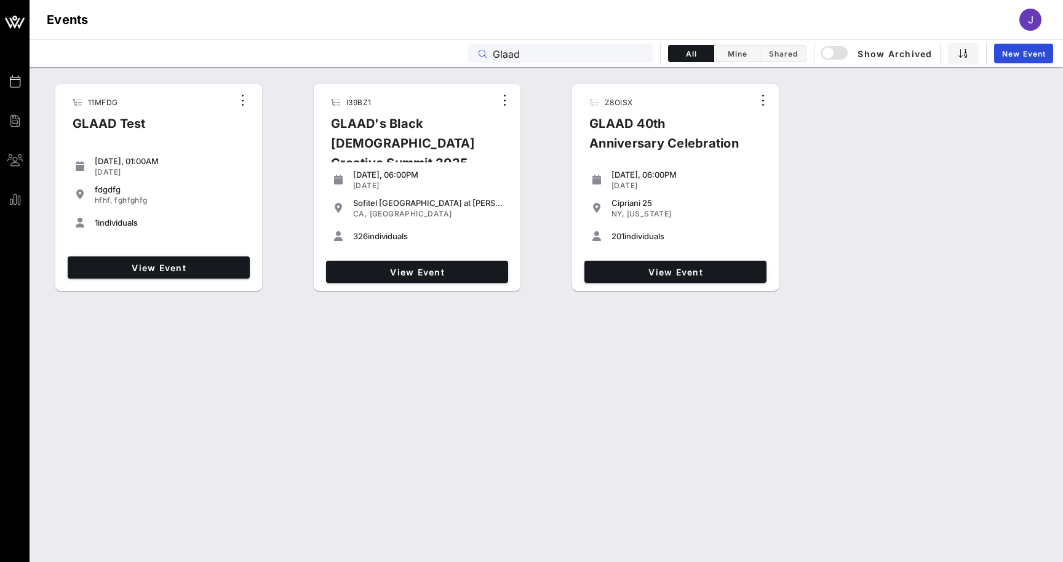
type input "Glaad"
drag, startPoint x: 698, startPoint y: 36, endPoint x: 829, endPoint y: 54, distance: 132.3
click at [829, 54] on div "button" at bounding box center [828, 52] width 17 height 17
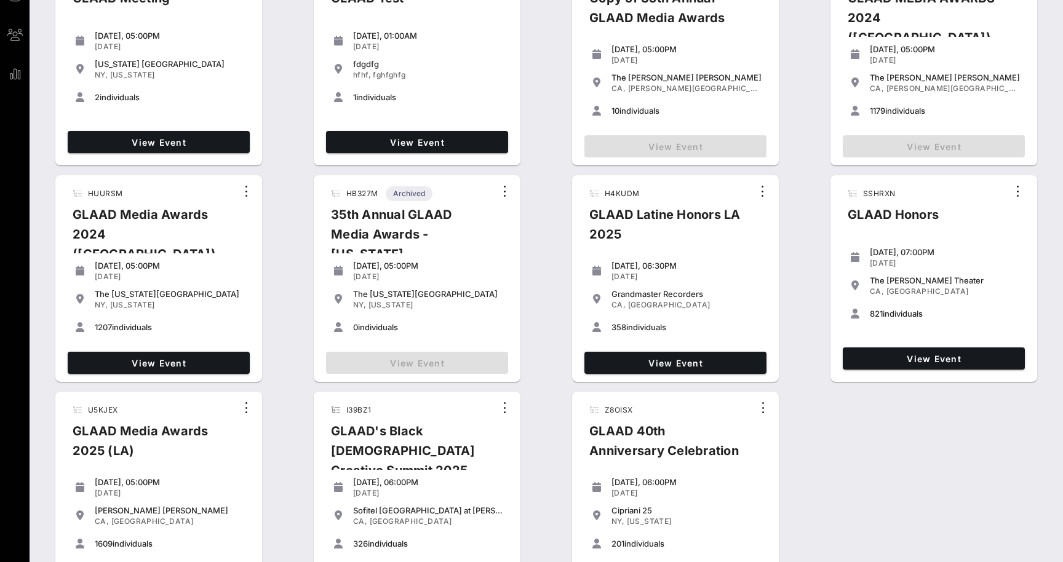
scroll to position [115, 0]
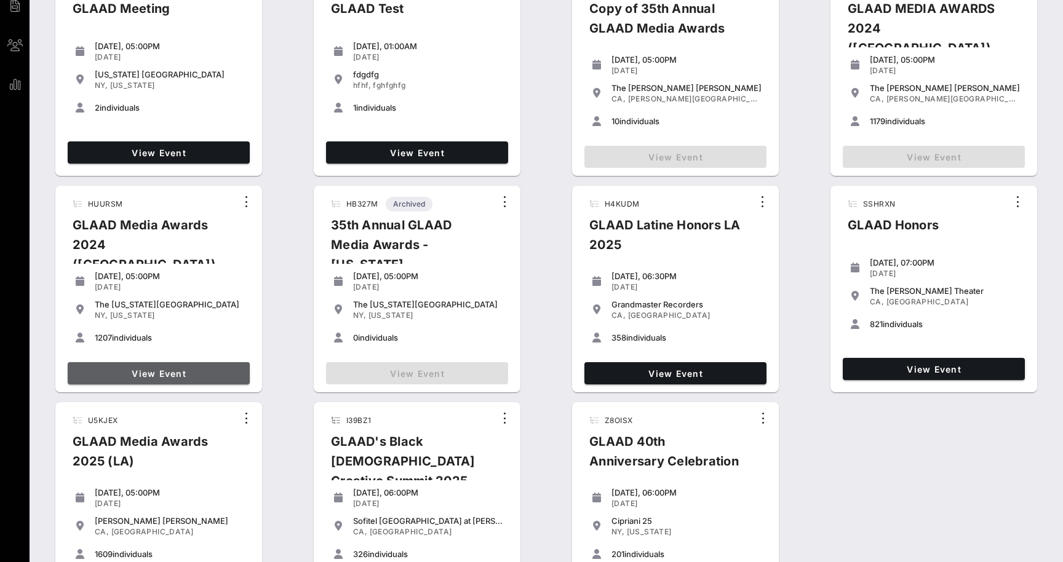
drag, startPoint x: 495, startPoint y: 205, endPoint x: 169, endPoint y: 370, distance: 365.1
click at [169, 370] on span "View Event" at bounding box center [159, 374] width 172 height 10
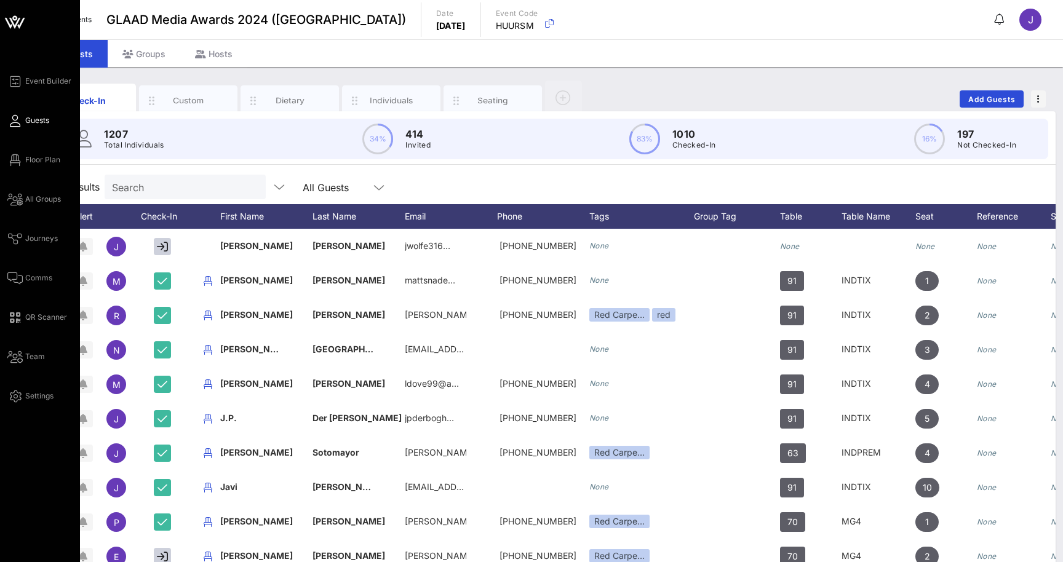
click at [30, 118] on span "Guests" at bounding box center [37, 120] width 24 height 11
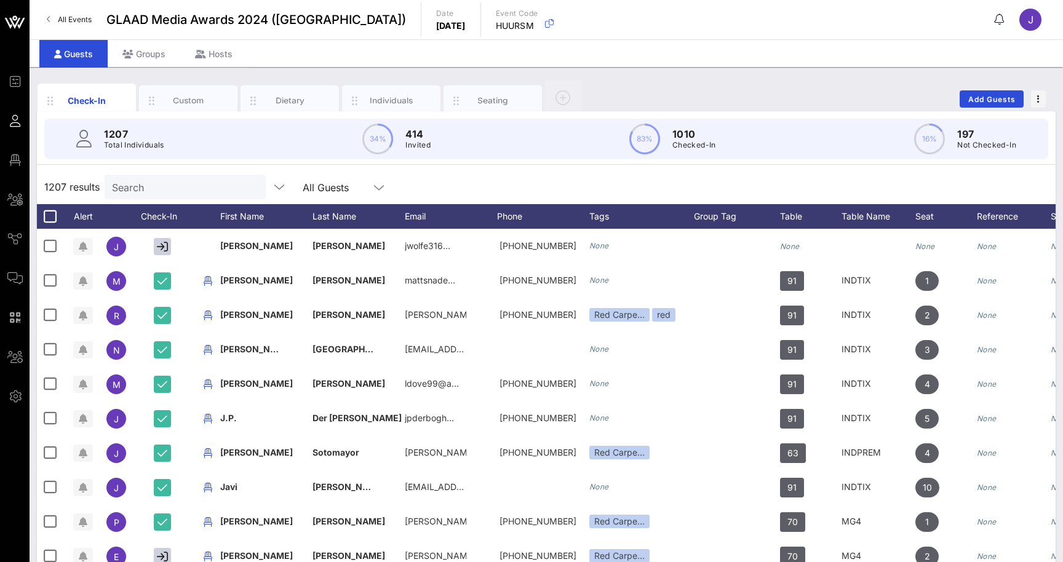
click at [186, 193] on input "Search" at bounding box center [184, 187] width 144 height 16
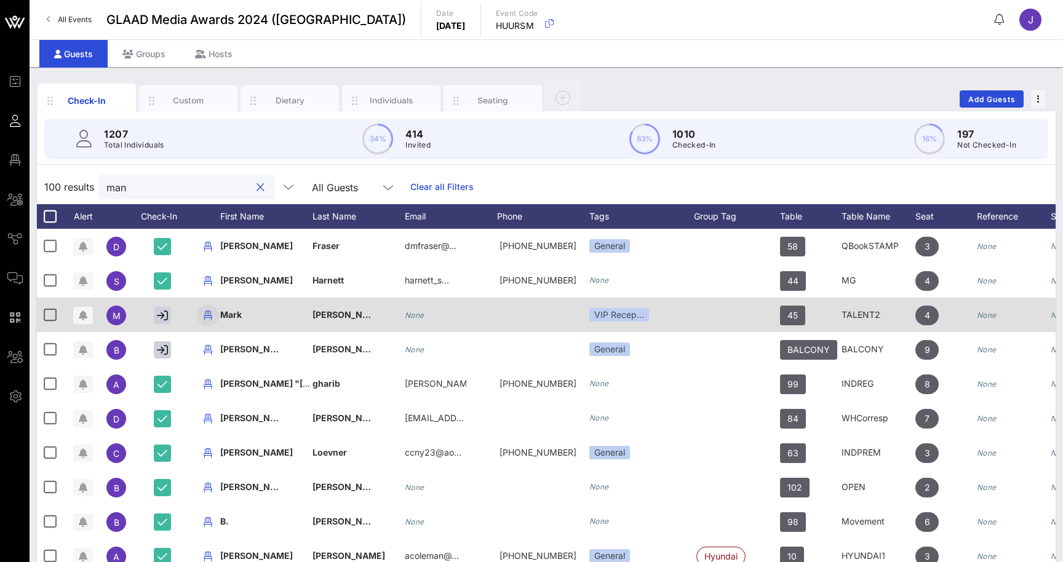
type input "man"
click at [202, 312] on icon "button" at bounding box center [208, 315] width 15 height 15
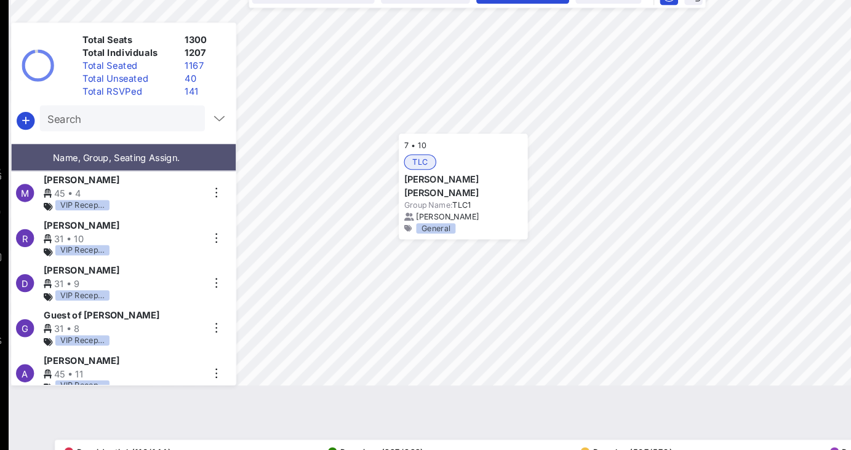
scroll to position [2025, 0]
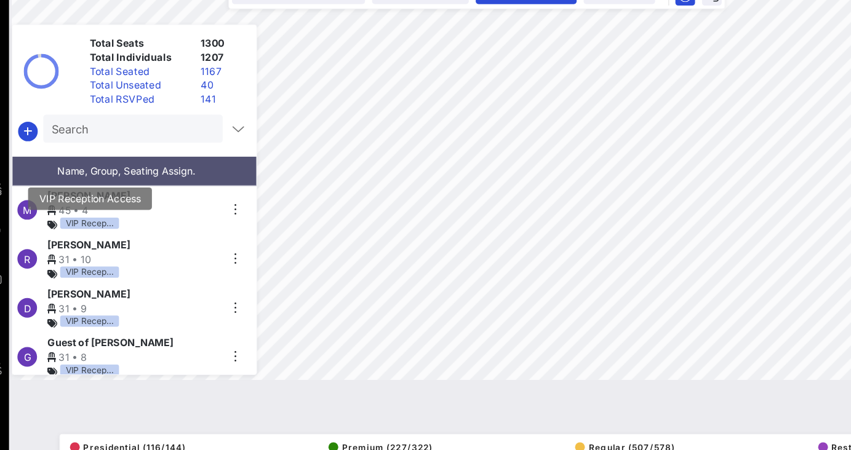
click at [74, 225] on div "VIP Recep…" at bounding box center [100, 230] width 52 height 10
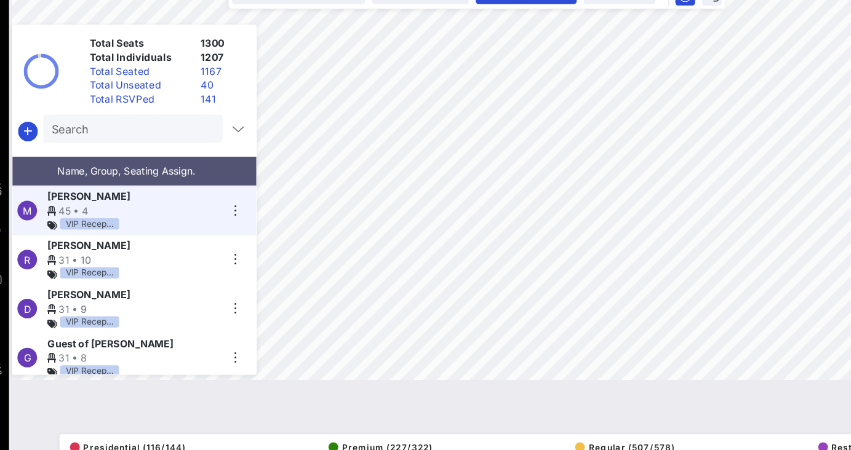
click at [77, 255] on div "31 • 10" at bounding box center [138, 261] width 151 height 13
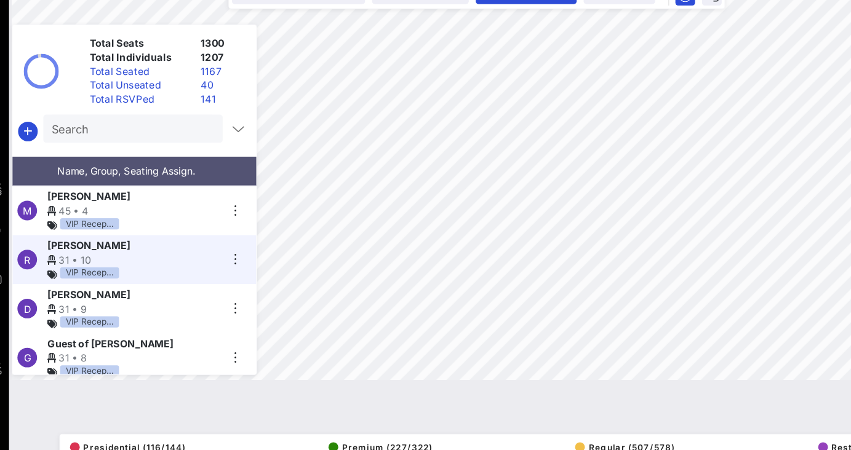
click at [93, 285] on span "David Daniel Otunga" at bounding box center [99, 291] width 73 height 13
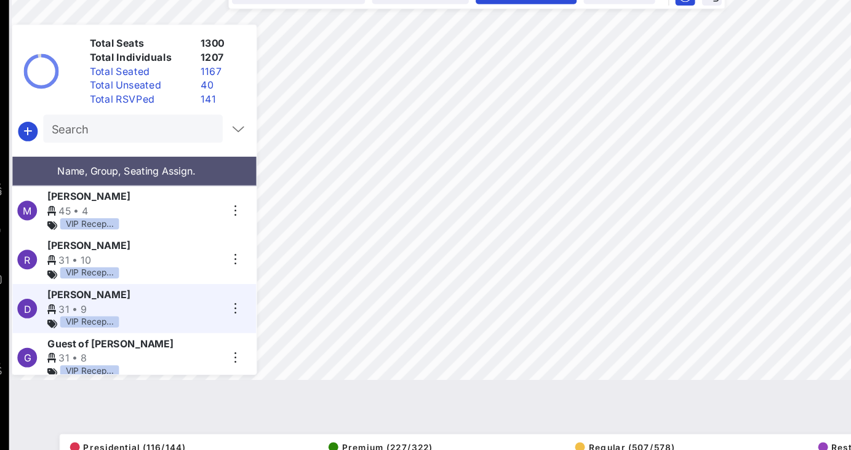
click at [103, 311] on div "VIP Recep…" at bounding box center [100, 316] width 52 height 10
click at [131, 311] on div "VIP Recep…" at bounding box center [138, 317] width 151 height 13
click at [131, 329] on div "Guest of Jennifer Hudson 31 • 8 VIP Recep…" at bounding box center [138, 348] width 151 height 39
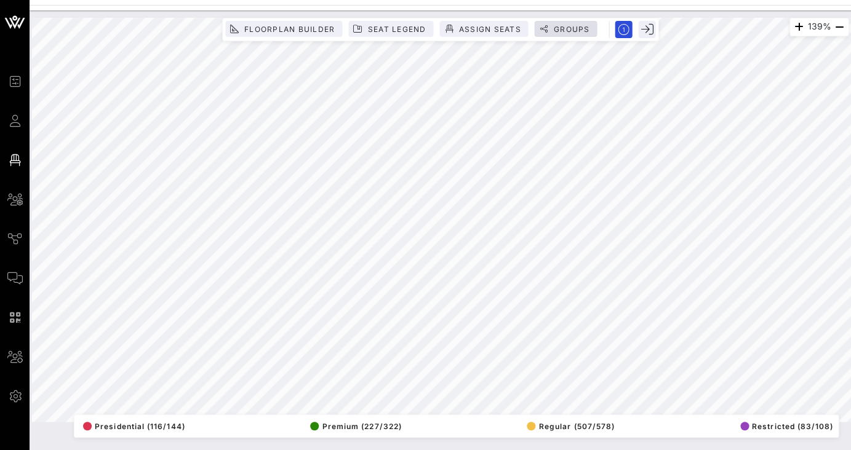
click at [560, 27] on span "Groups" at bounding box center [571, 29] width 37 height 9
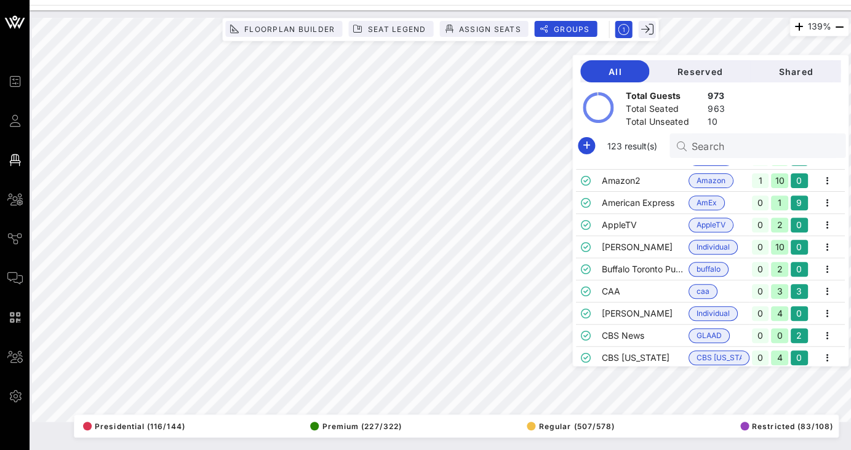
scroll to position [148, 0]
click at [647, 227] on td "AppleTV" at bounding box center [645, 225] width 87 height 22
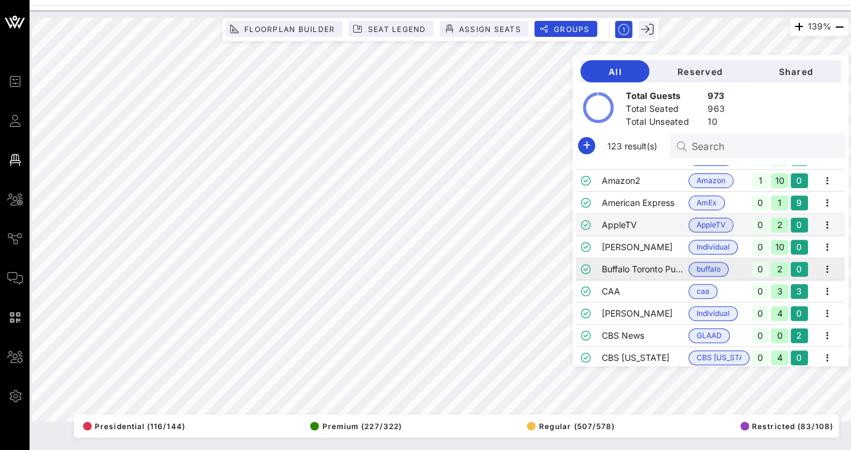
click at [648, 261] on td "Buffalo Toronto Public Media" at bounding box center [645, 269] width 87 height 22
click at [655, 300] on td "CAA" at bounding box center [645, 292] width 87 height 22
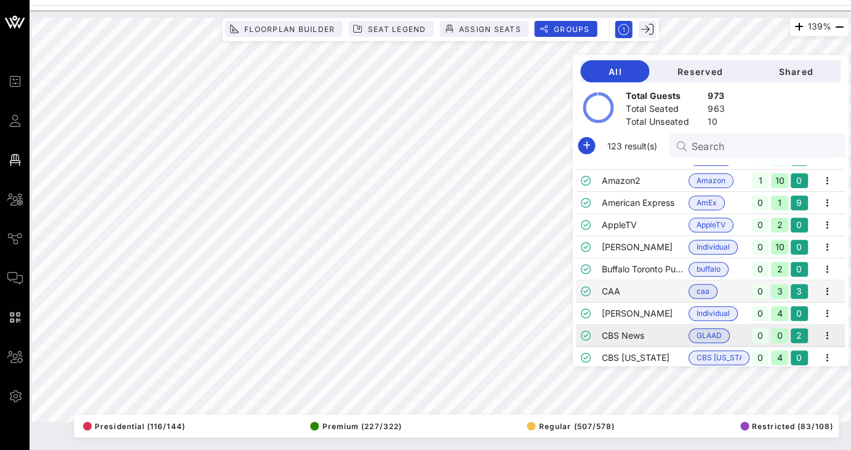
click at [665, 345] on td "CBS News" at bounding box center [645, 336] width 87 height 22
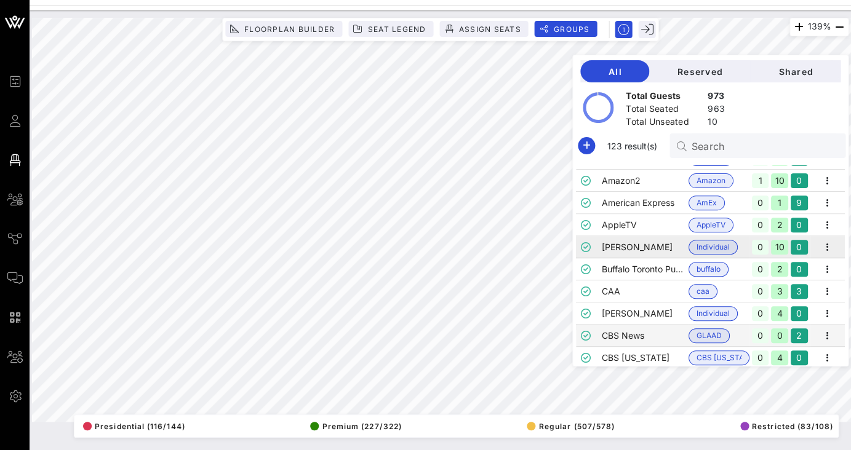
click at [666, 236] on td "Blake" at bounding box center [645, 247] width 87 height 22
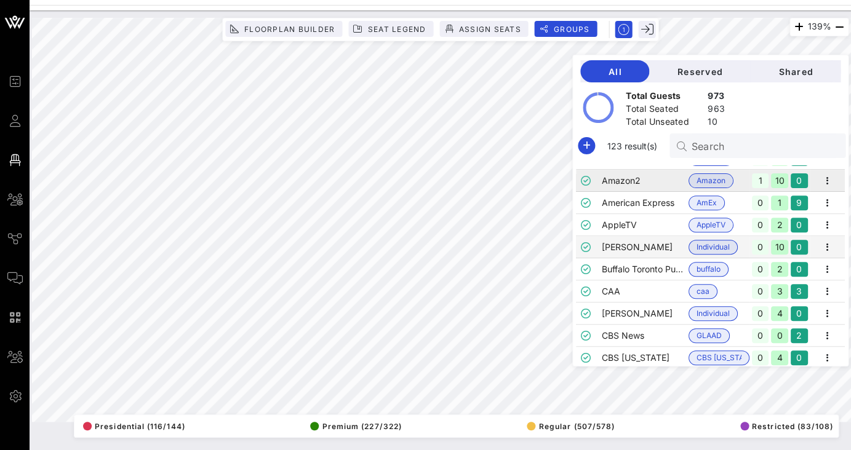
click at [665, 189] on td "Amazon2" at bounding box center [645, 181] width 87 height 22
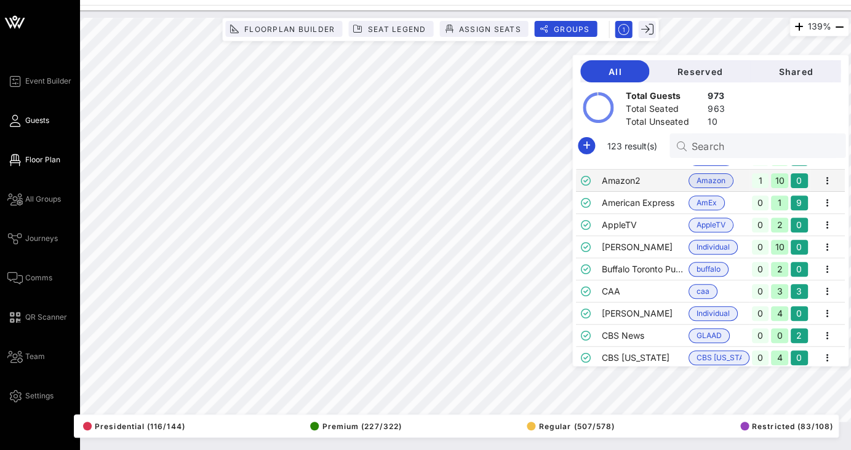
click at [15, 120] on icon at bounding box center [14, 121] width 15 height 2
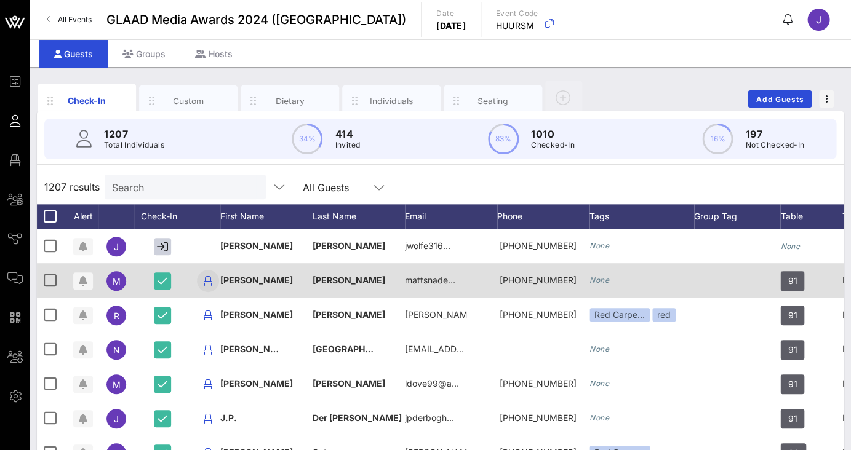
click at [206, 280] on icon "button" at bounding box center [208, 281] width 15 height 15
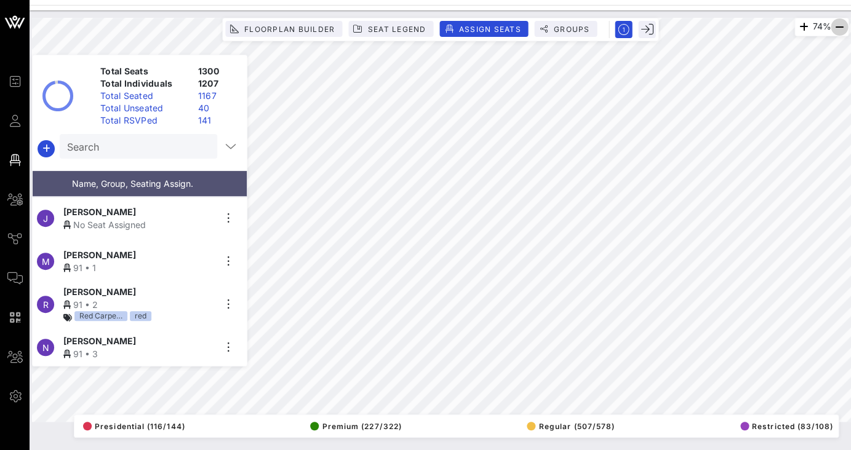
click at [839, 30] on icon "button" at bounding box center [839, 27] width 15 height 15
